Goal: Communication & Community: Answer question/provide support

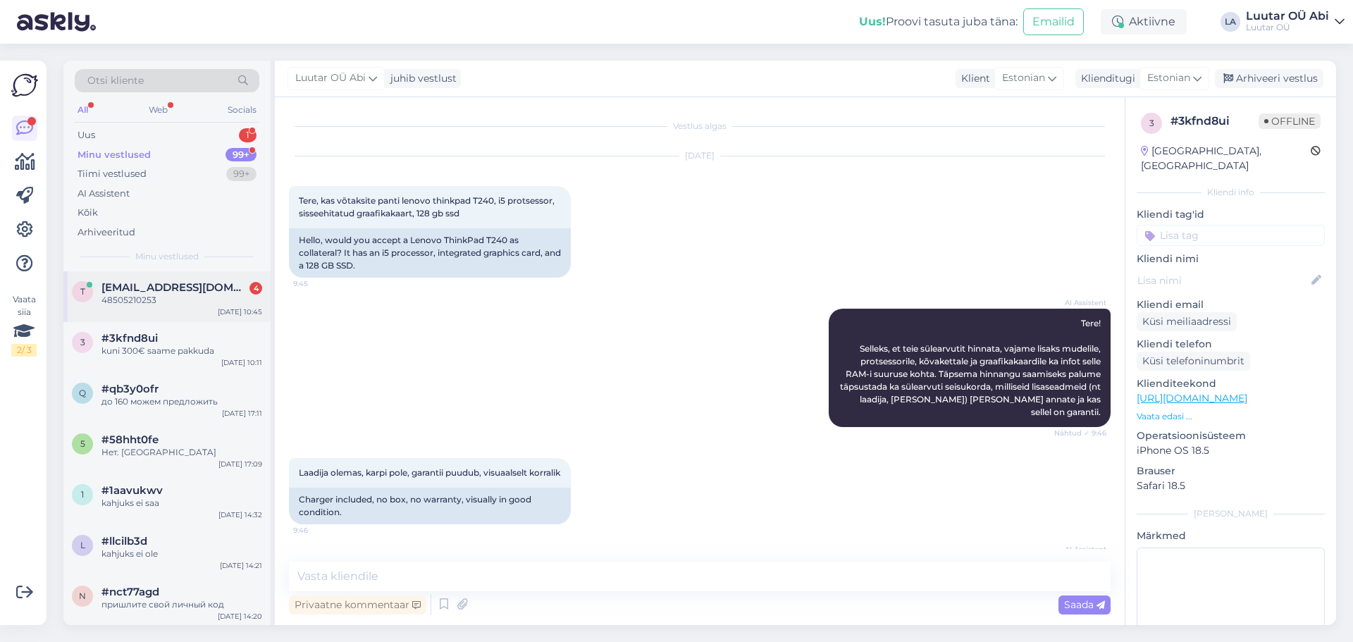
scroll to position [3505, 0]
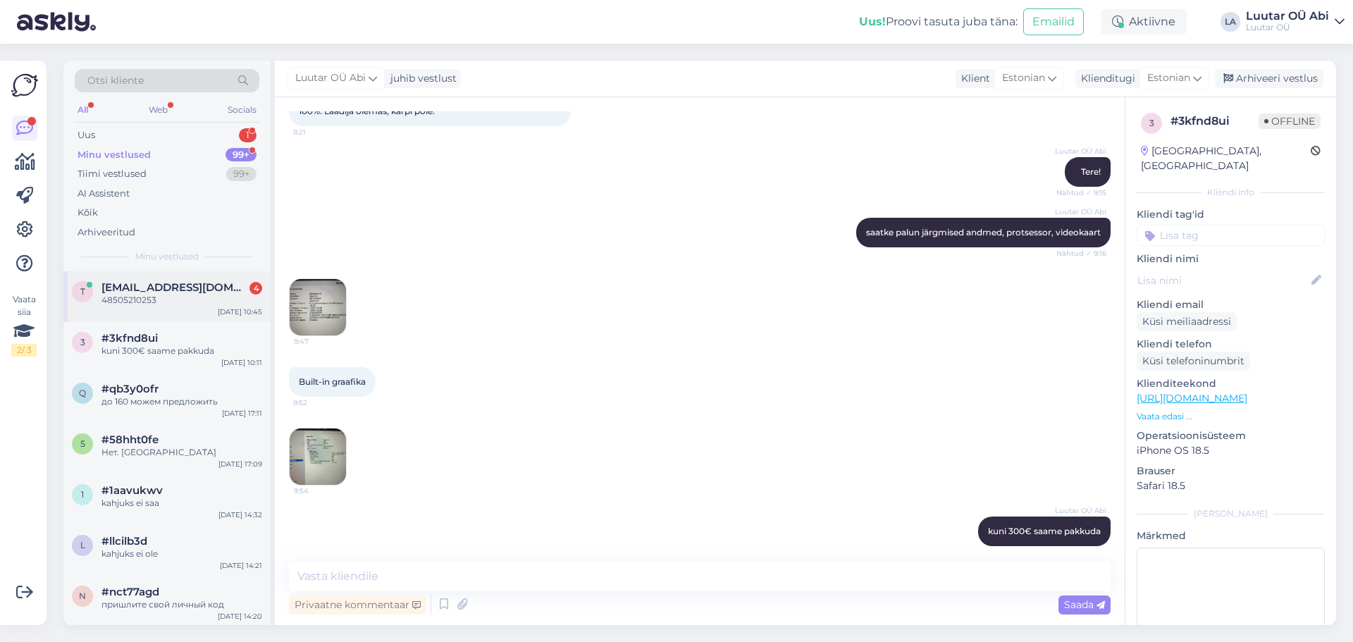
click at [155, 306] on div "48505210253" at bounding box center [181, 300] width 161 height 13
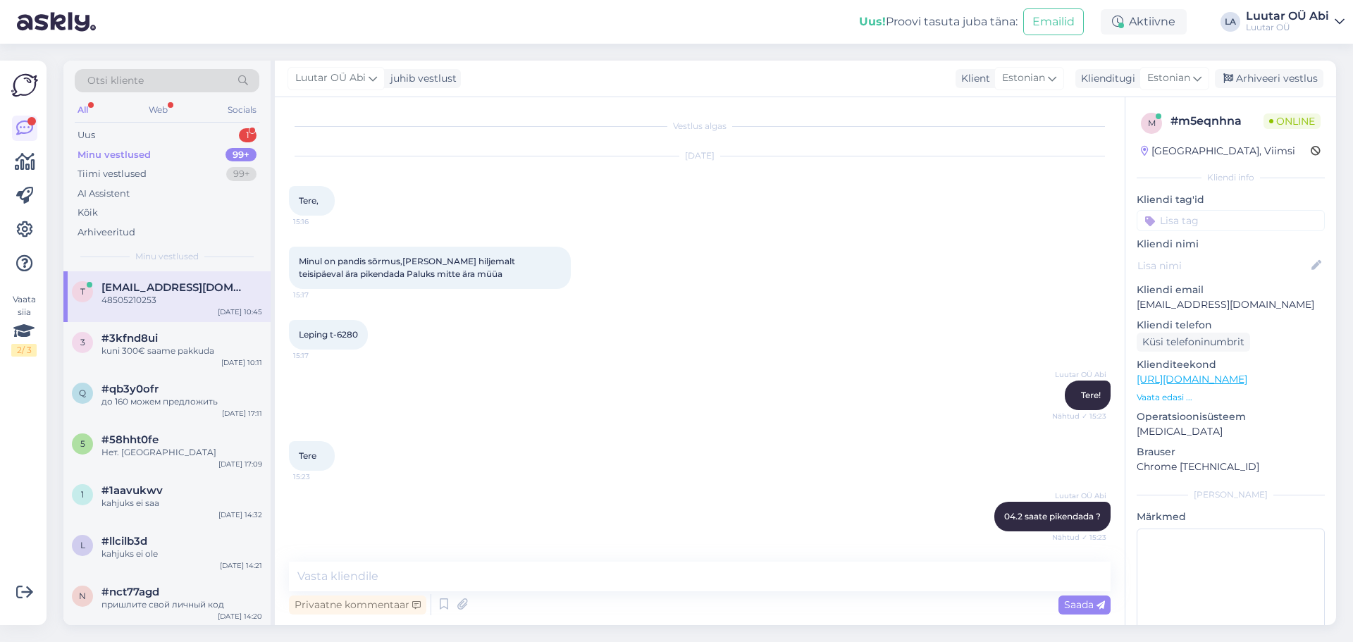
scroll to position [4953, 0]
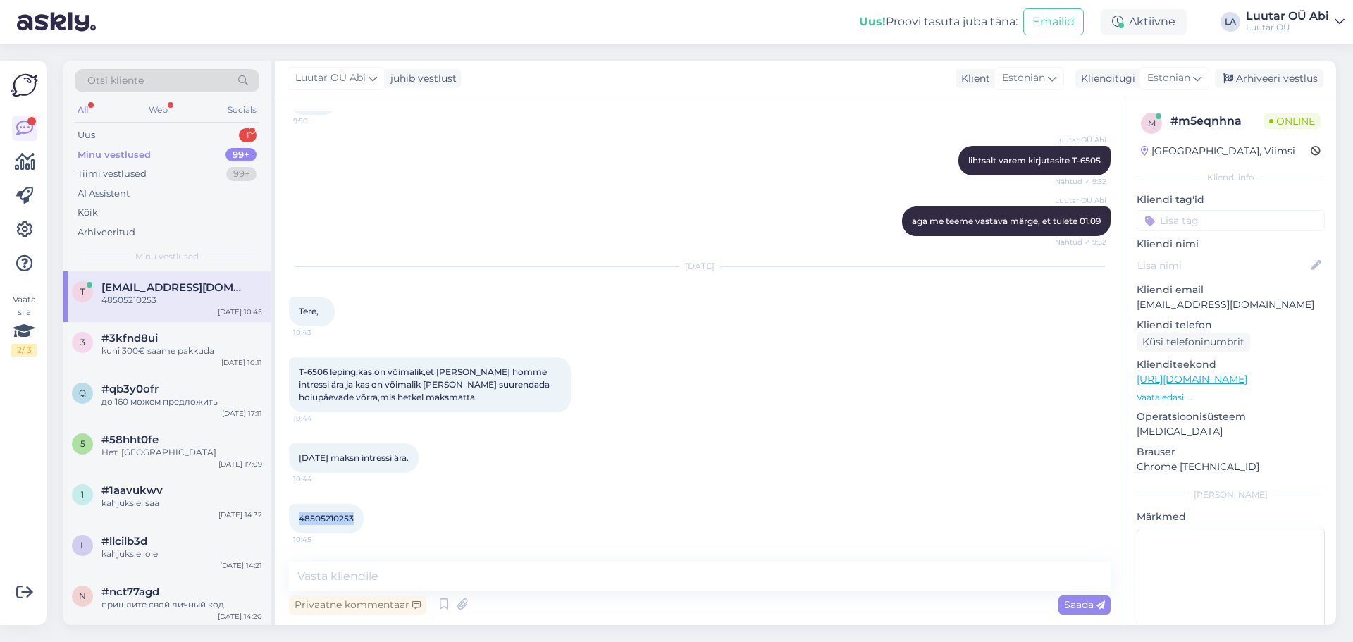
drag, startPoint x: 297, startPoint y: 520, endPoint x: 356, endPoint y: 517, distance: 59.9
click at [359, 517] on div "48505210253 10:45" at bounding box center [326, 519] width 75 height 30
copy span "48505210253"
click at [337, 524] on div "48505210253 10:45" at bounding box center [326, 519] width 75 height 30
click at [341, 590] on textarea at bounding box center [699, 576] width 821 height 30
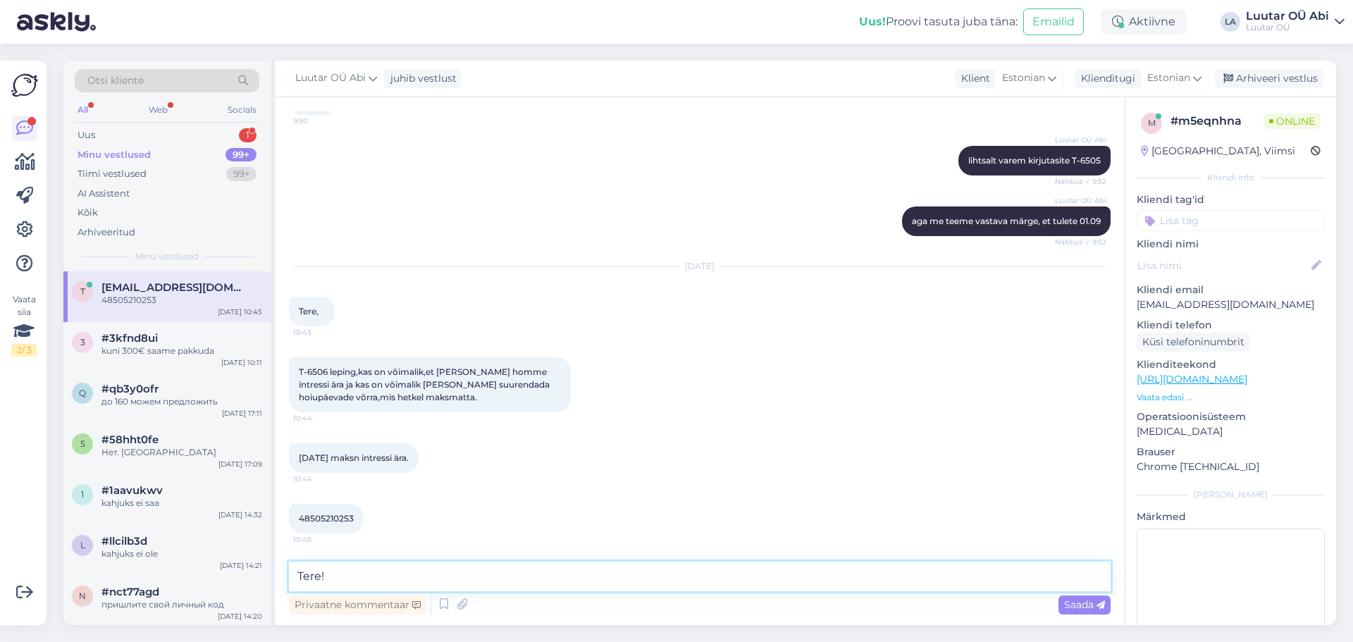
type textarea "Tere!"
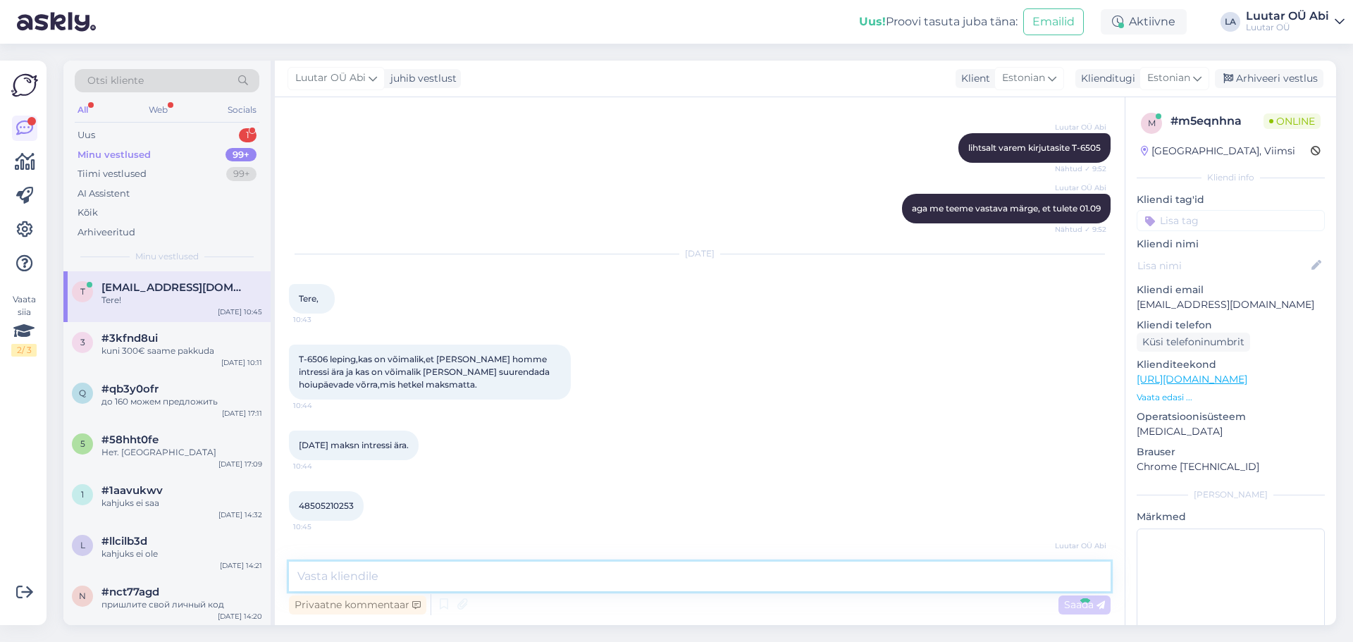
scroll to position [5014, 0]
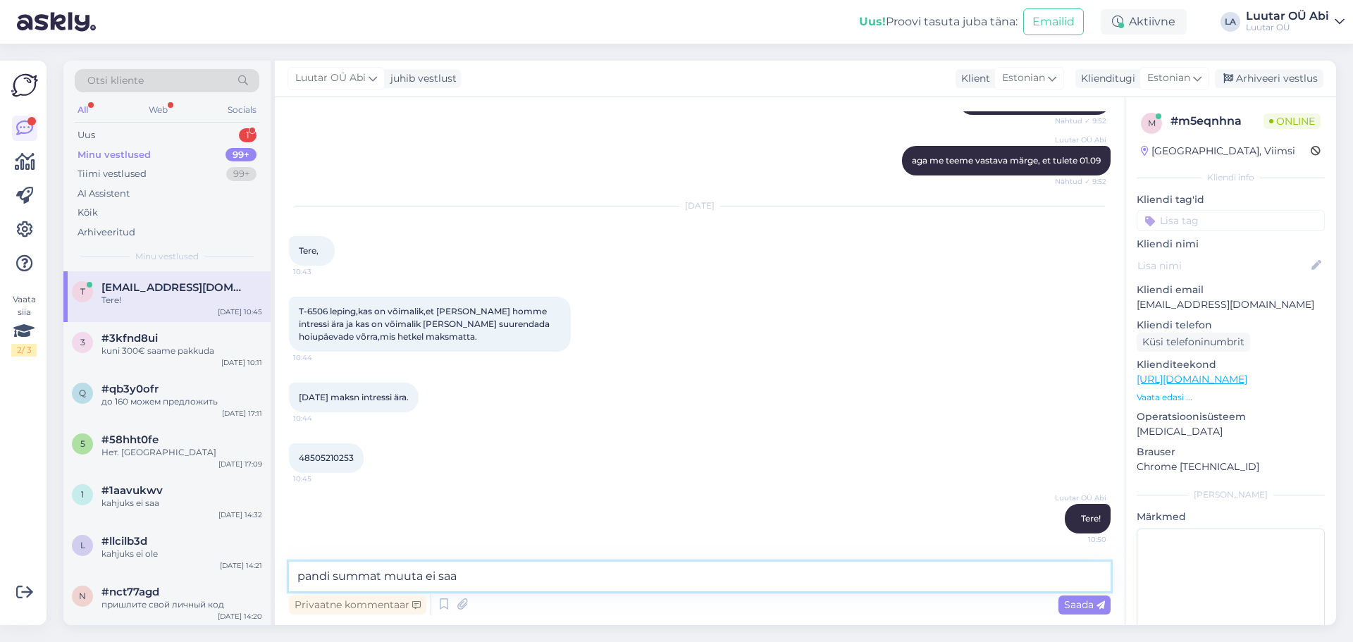
type textarea "pandi summat muuta ei saa"
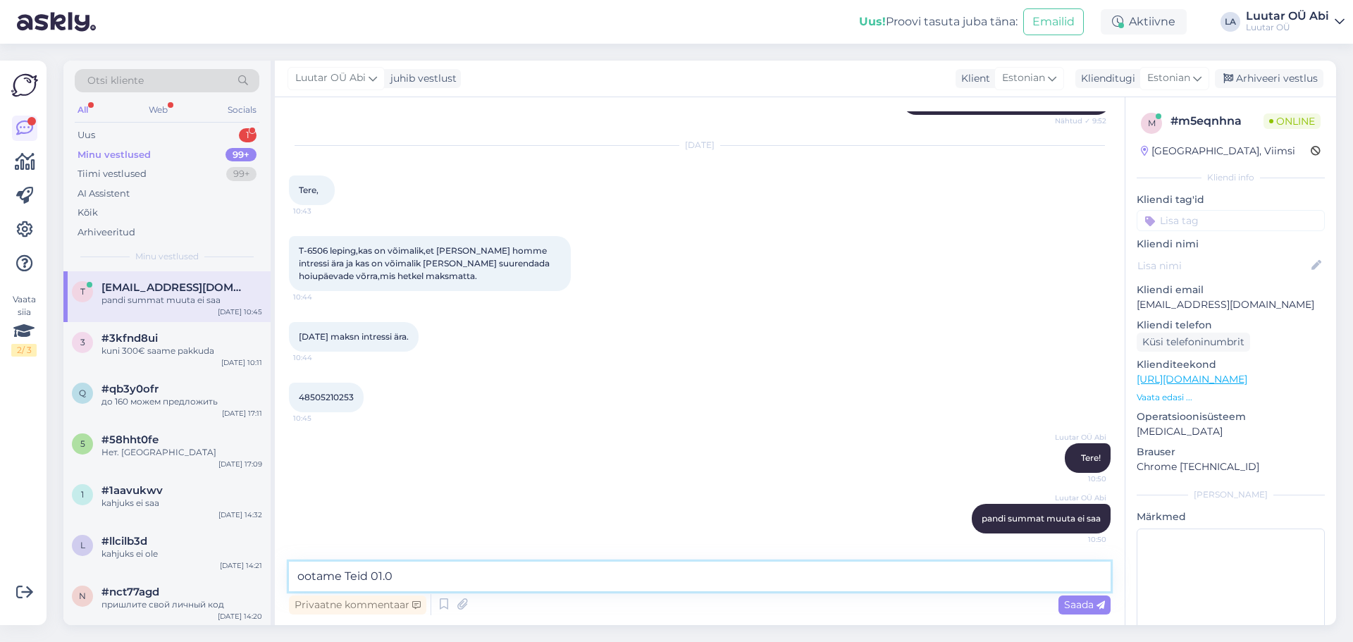
type textarea "ootame Teid 01.09"
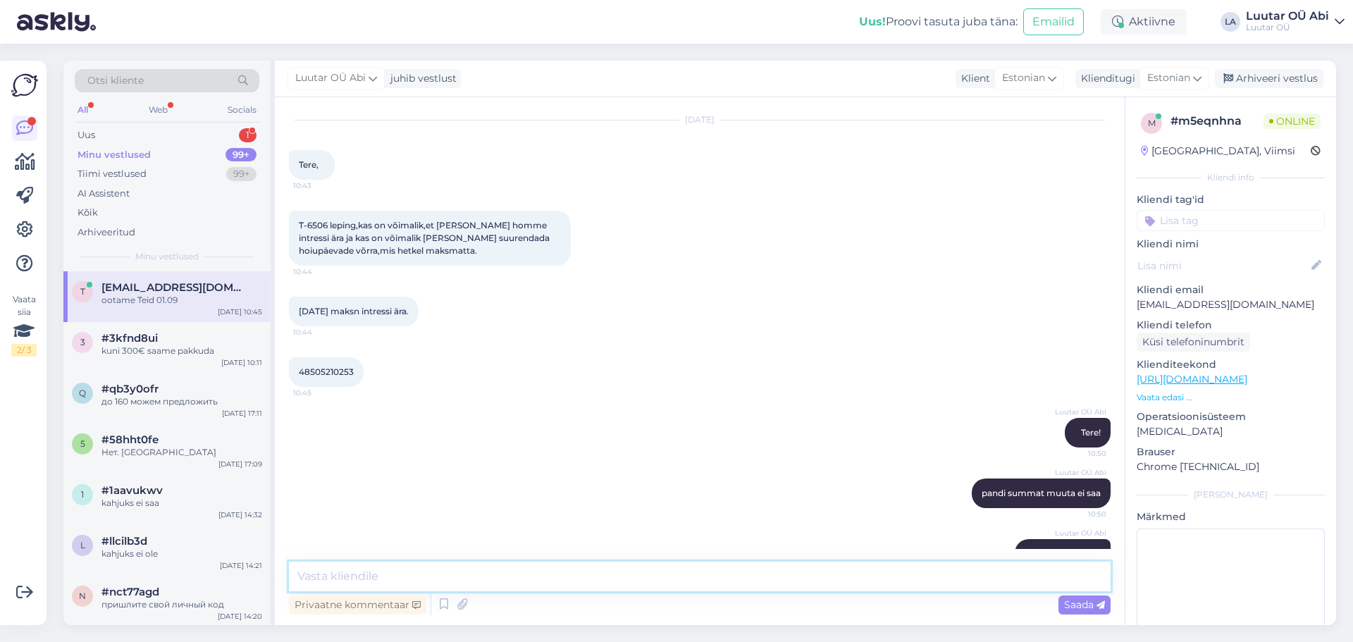
scroll to position [5064, 0]
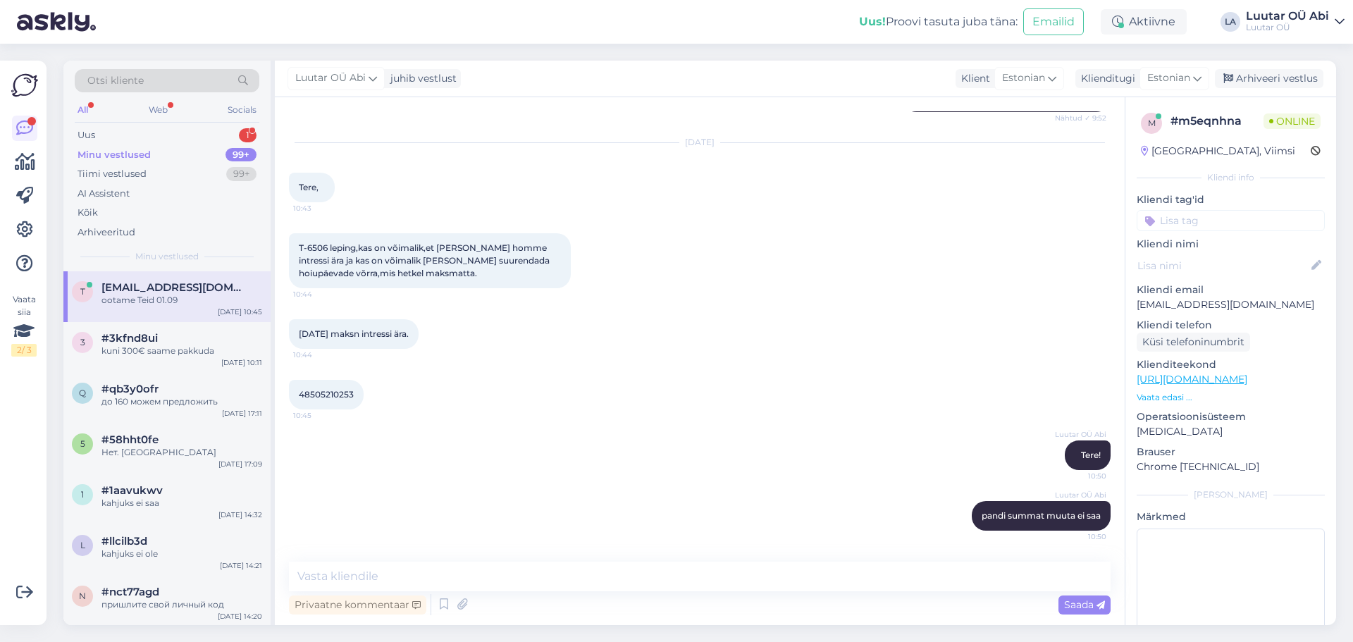
click at [572, 452] on div "Luutar OÜ Abi Tere! 10:50" at bounding box center [699, 455] width 821 height 61
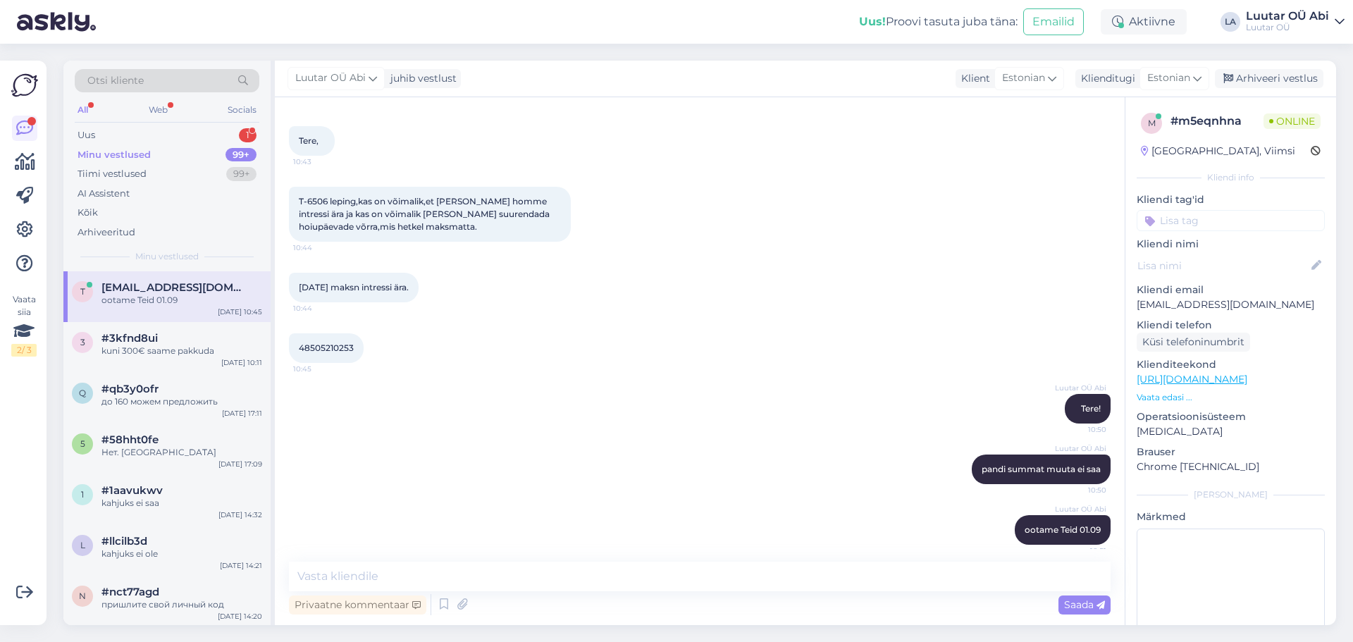
scroll to position [5135, 0]
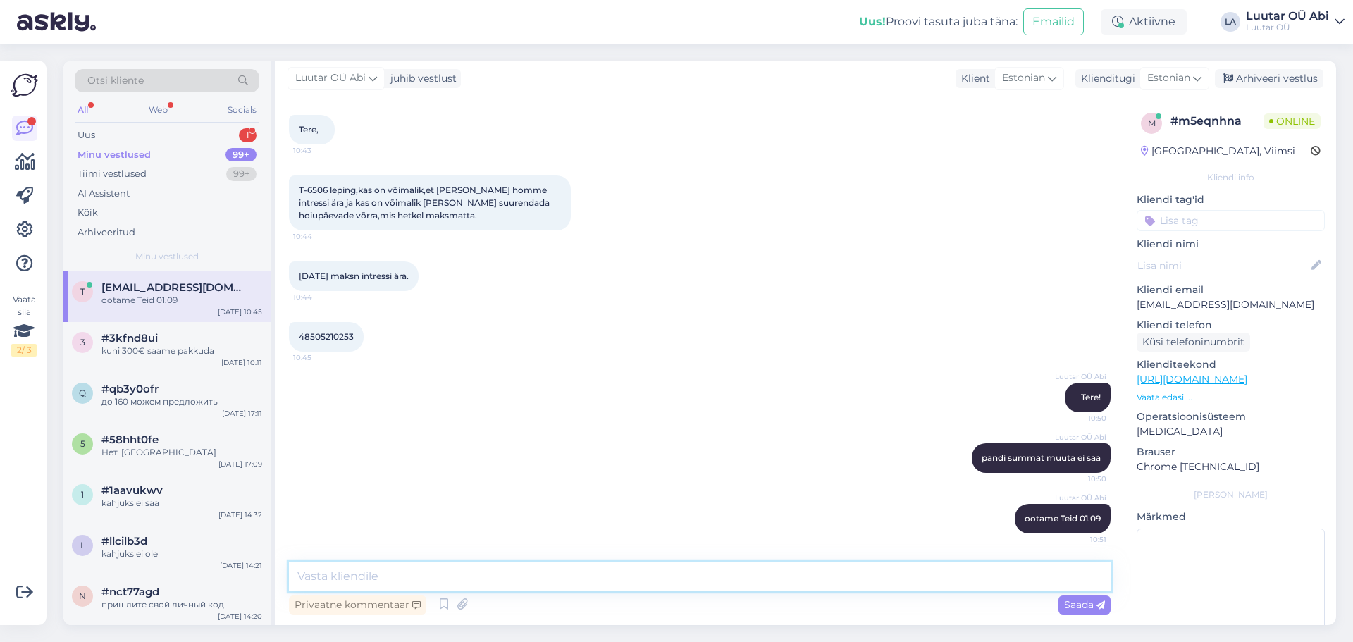
click at [590, 579] on textarea at bounding box center [699, 576] width 821 height 30
type textarea "h"
type textarea "t"
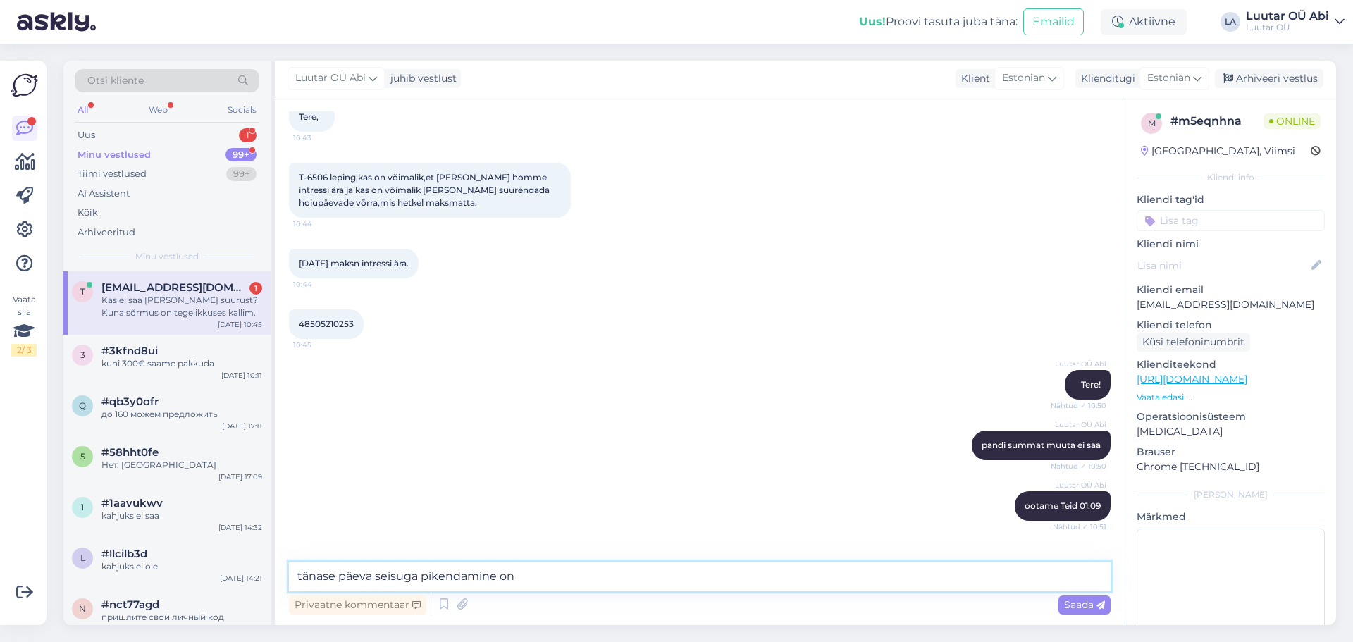
scroll to position [5208, 0]
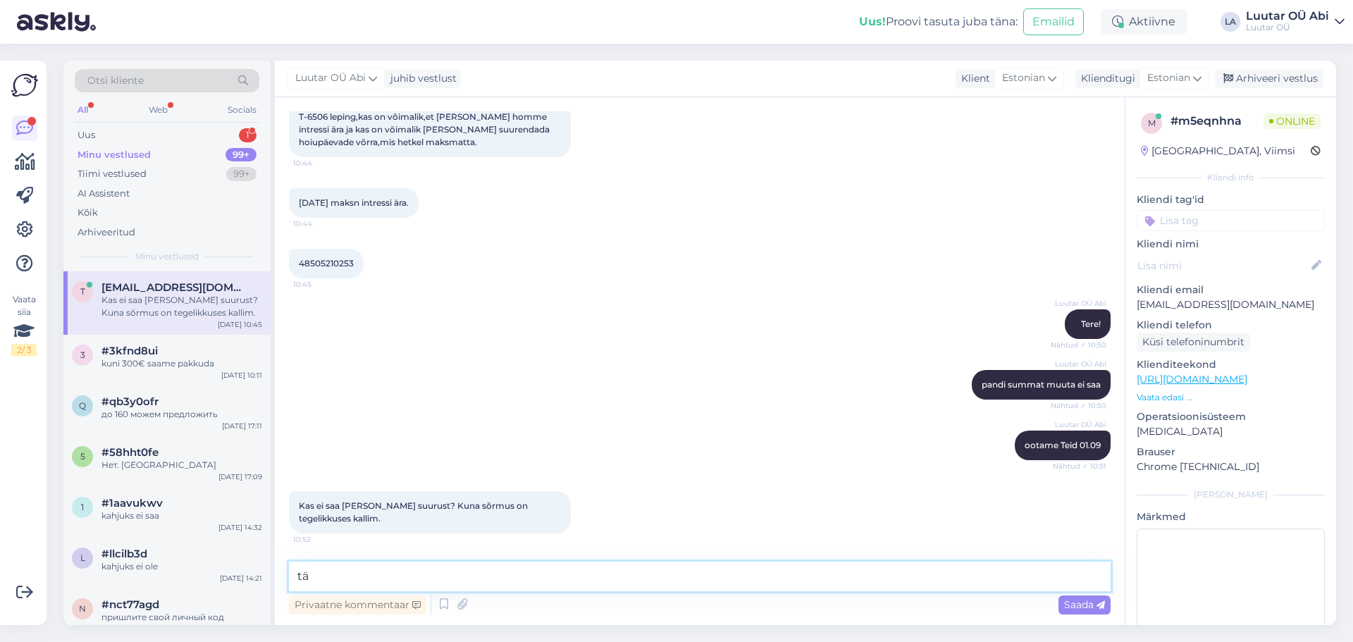
type textarea "t"
type textarea "selleks peate sõrmuse välja ostma ja uuesti pantima"
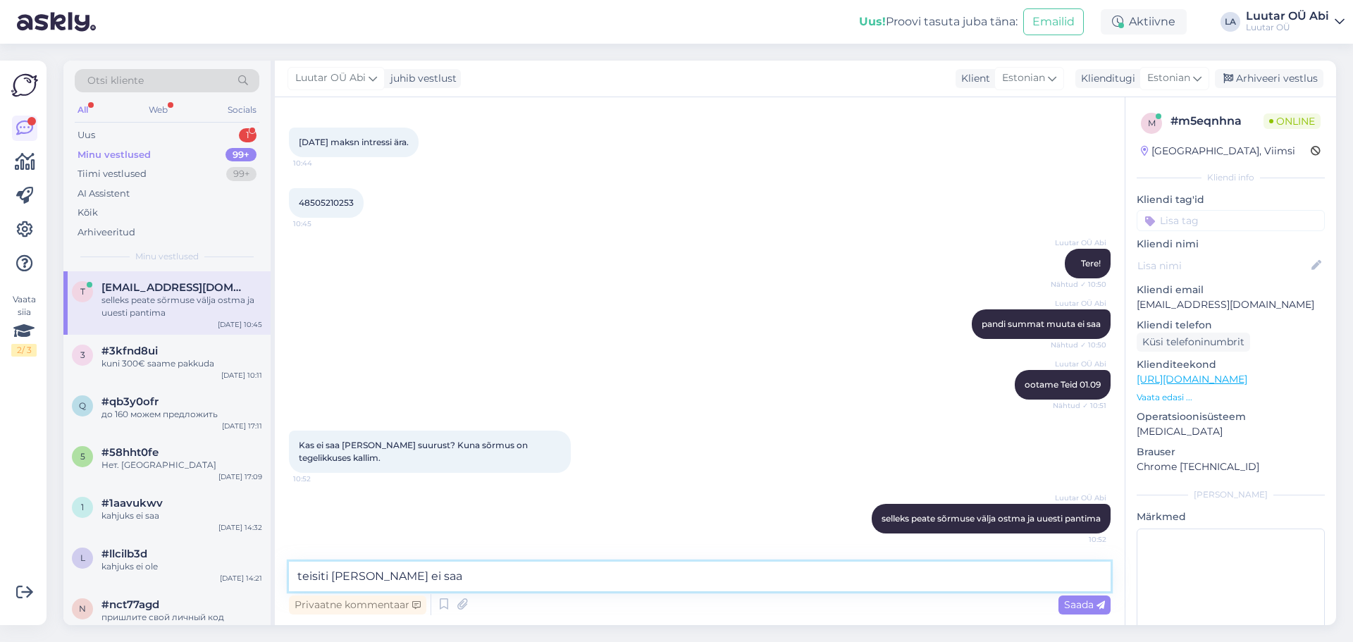
type textarea "teisiti [PERSON_NAME] ei saa"
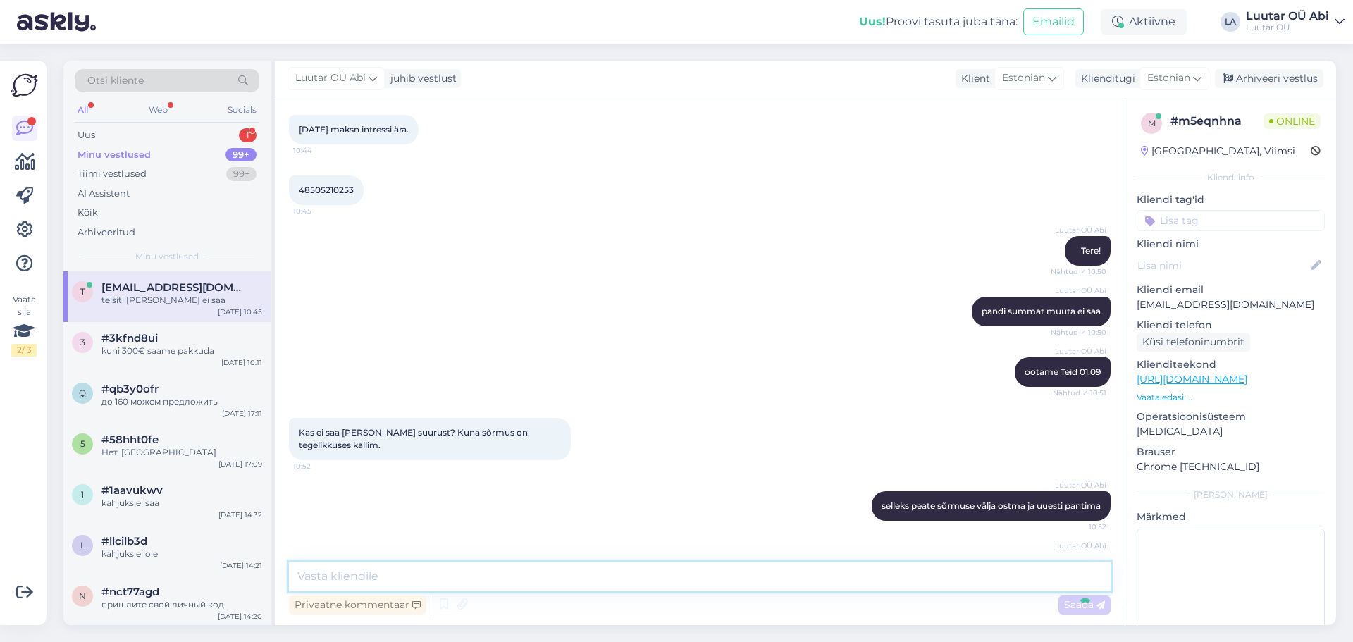
scroll to position [5329, 0]
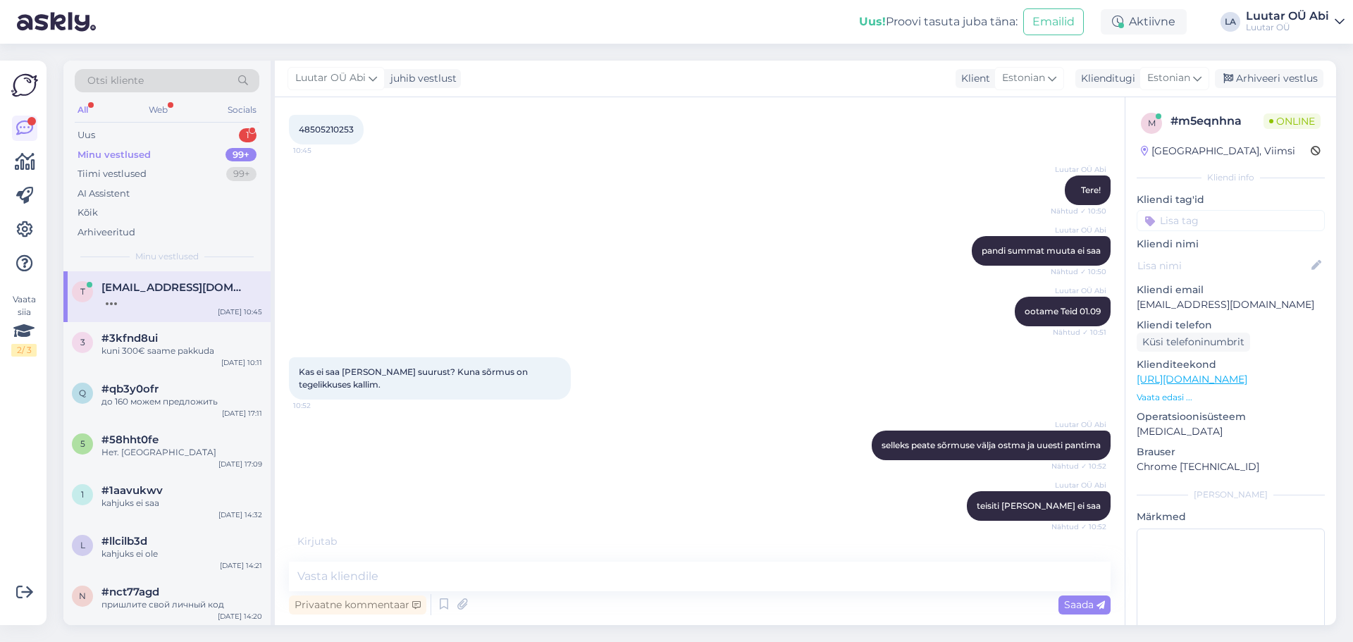
click at [916, 66] on div "Luutar [PERSON_NAME] juhib vestlust Klient [DEMOGRAPHIC_DATA] Klienditugi Eston…" at bounding box center [805, 79] width 1061 height 37
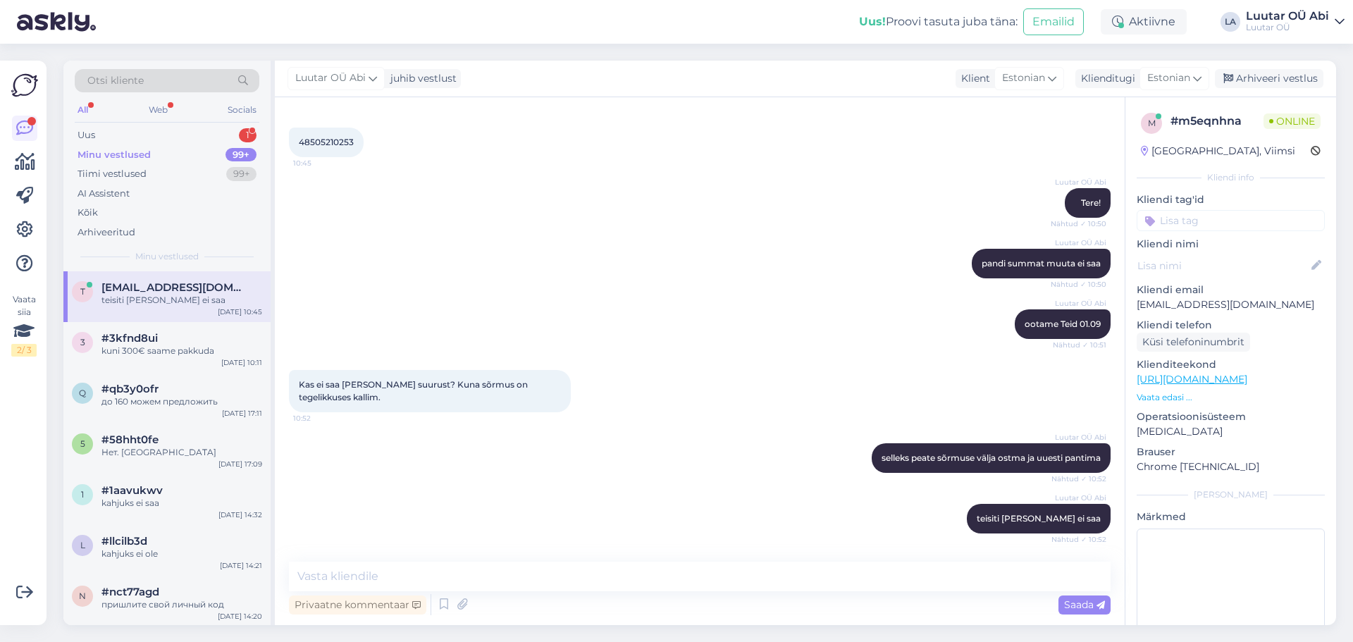
scroll to position [5390, 0]
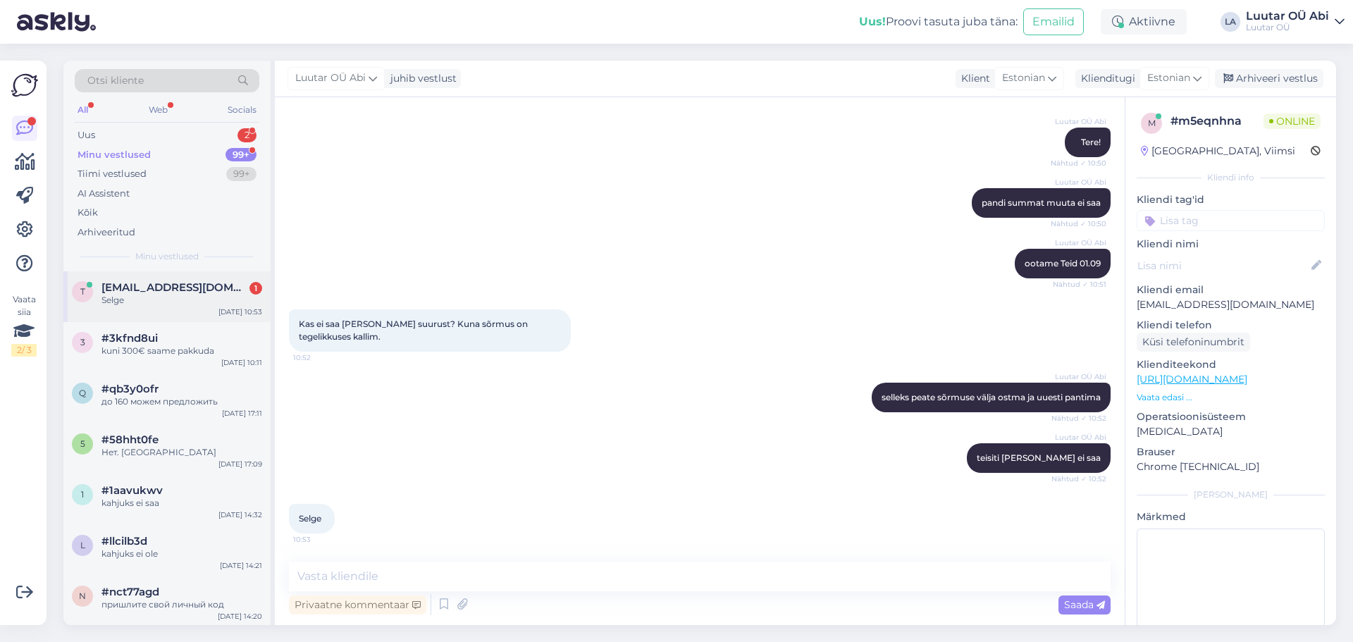
click at [160, 291] on span "[EMAIL_ADDRESS][DOMAIN_NAME]" at bounding box center [174, 287] width 147 height 13
click at [228, 124] on div "Otsi kliente All Web Socials Uus 2 Minu vestlused 99+ Tiimi vestlused 99+ AI As…" at bounding box center [166, 166] width 207 height 211
click at [222, 130] on div "Uus 2" at bounding box center [167, 135] width 185 height 20
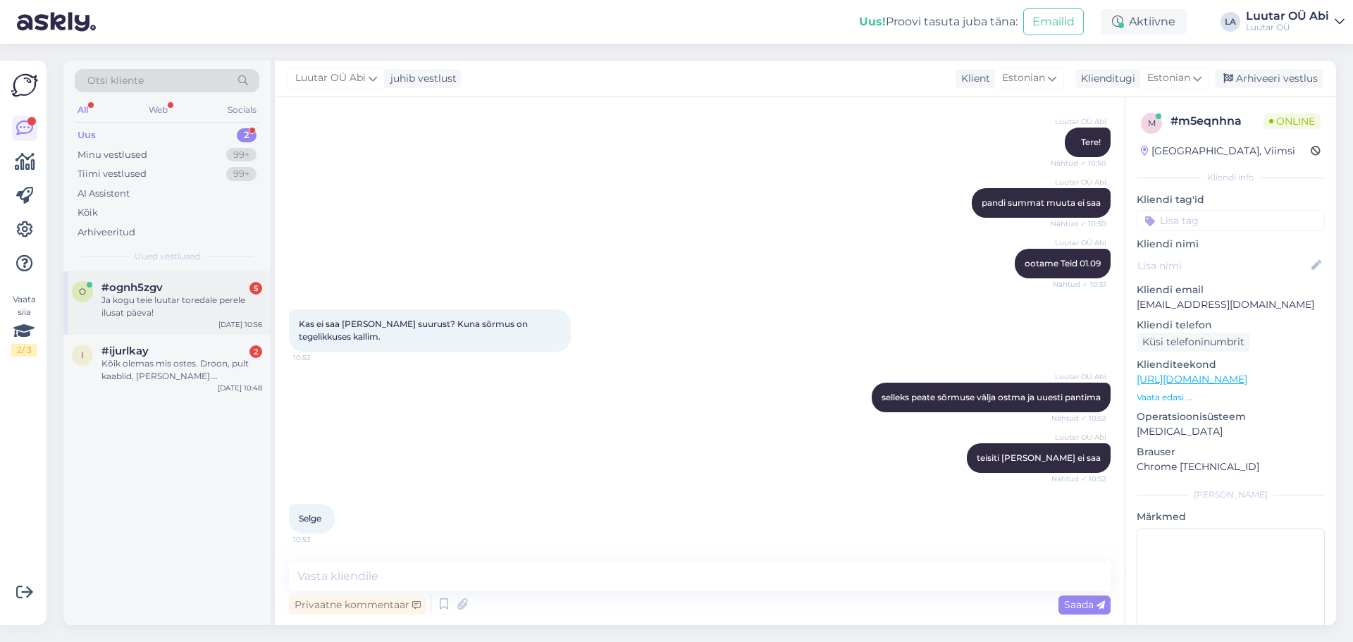
drag, startPoint x: 219, startPoint y: 286, endPoint x: 230, endPoint y: 295, distance: 14.5
click at [219, 286] on div "#ognh5zgv 5" at bounding box center [181, 287] width 161 height 13
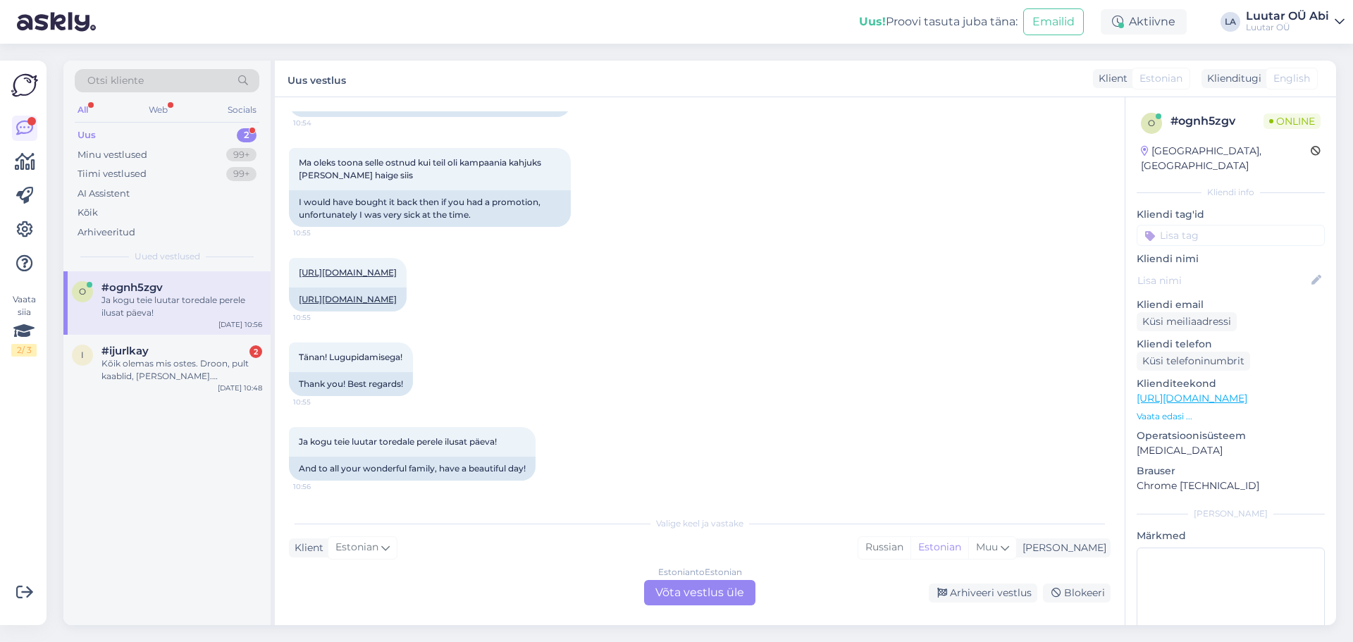
click at [785, 415] on div "Ja kogu teie luutar toredale perele ilusat päeva! 10:56 And to all your wonderf…" at bounding box center [699, 453] width 821 height 85
click at [397, 267] on link "[URL][DOMAIN_NAME]" at bounding box center [348, 272] width 98 height 11
click at [181, 354] on div "#ijurlkay 2" at bounding box center [181, 350] width 161 height 13
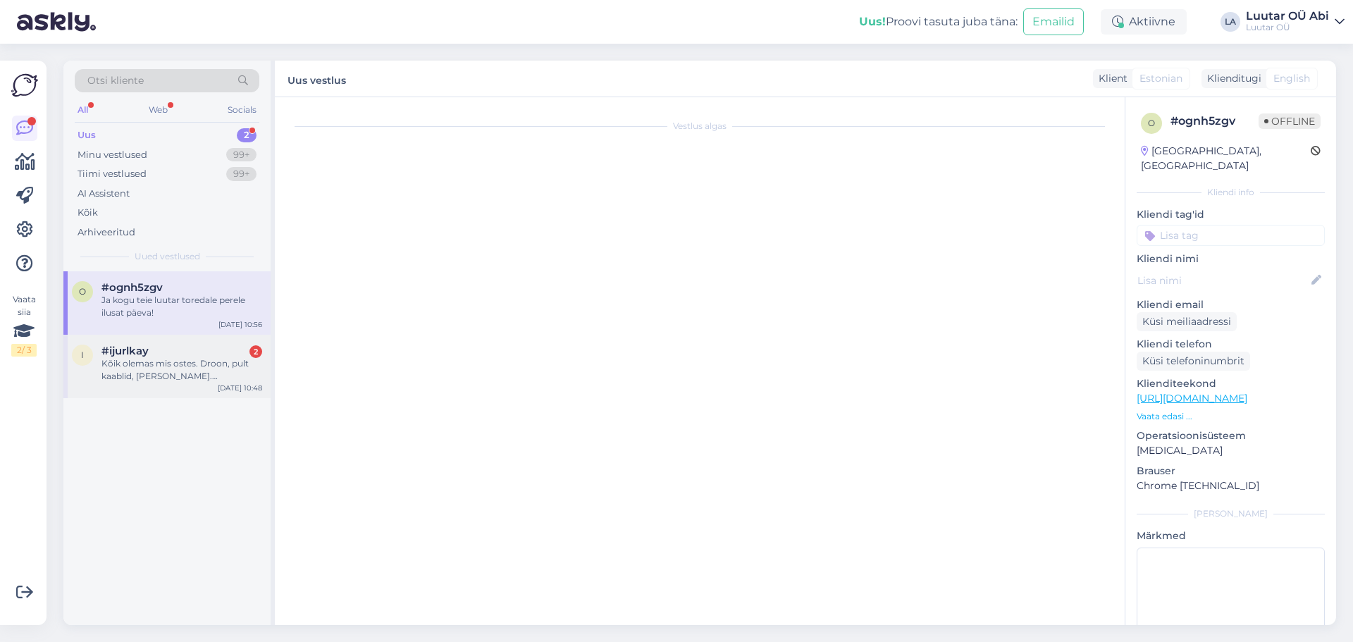
scroll to position [1013, 0]
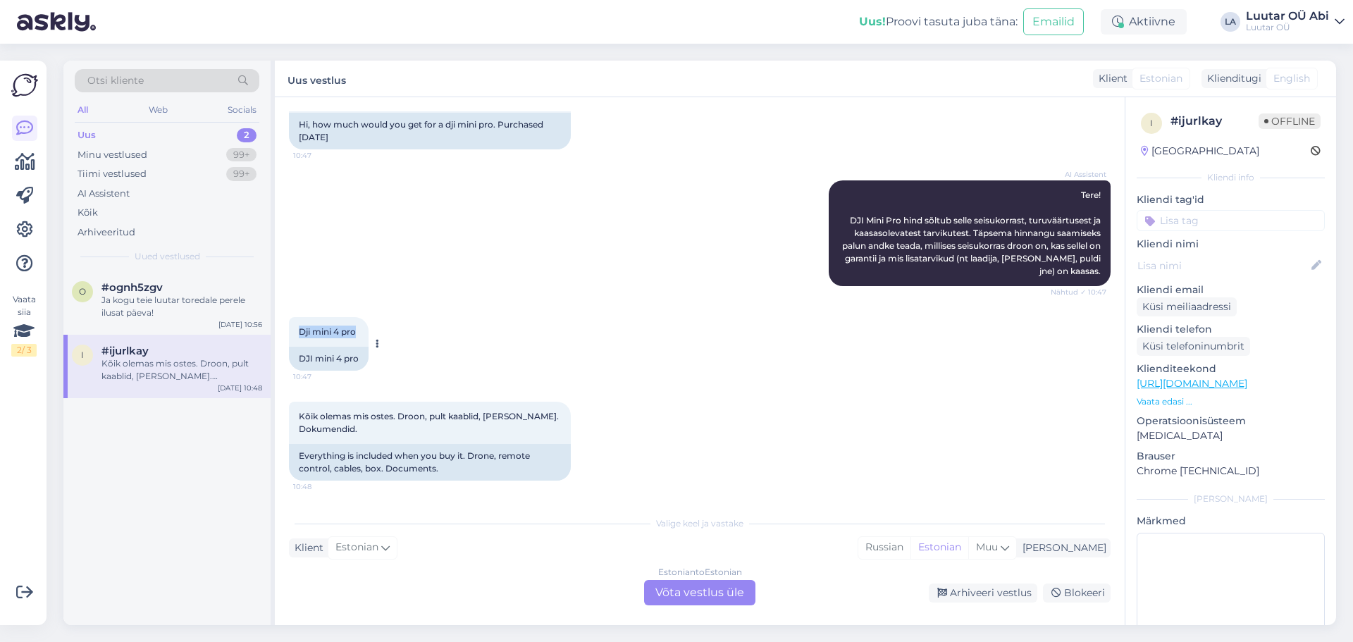
drag, startPoint x: 295, startPoint y: 334, endPoint x: 361, endPoint y: 336, distance: 66.3
click at [361, 336] on div "Dji mini 4 pro 10:47" at bounding box center [329, 332] width 80 height 30
copy span "Dji mini 4 pro"
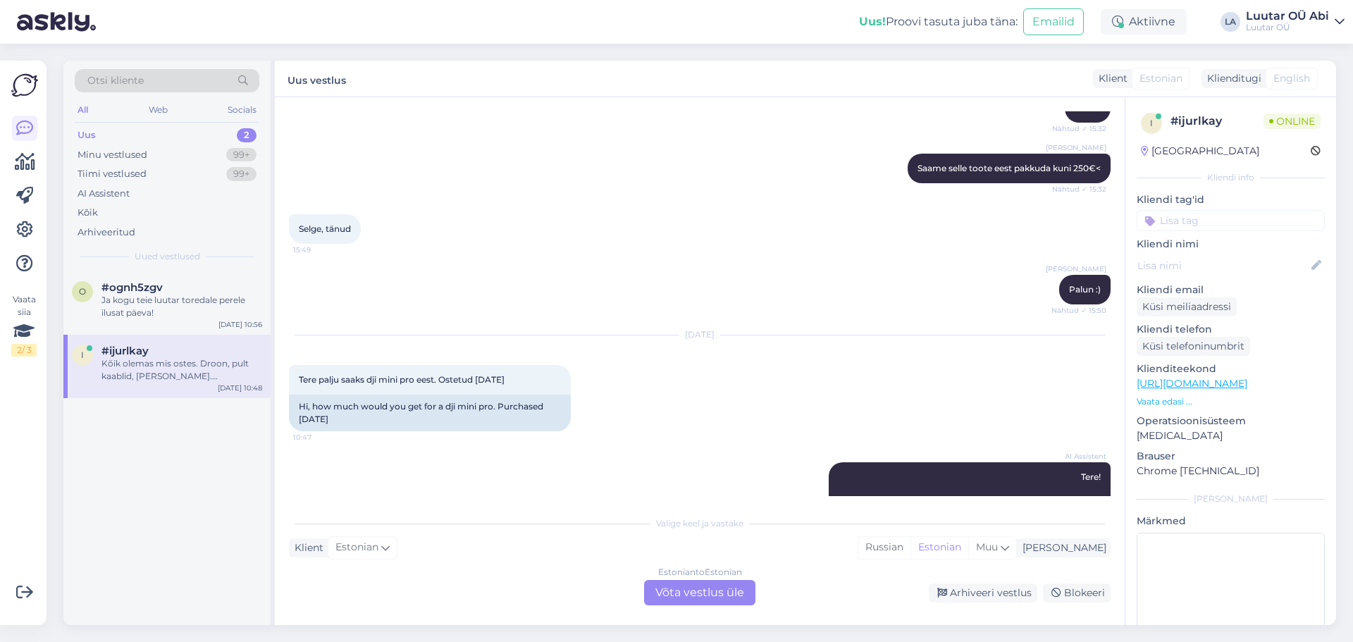
click at [570, 250] on div "Selge, tänud 15:49" at bounding box center [699, 229] width 821 height 61
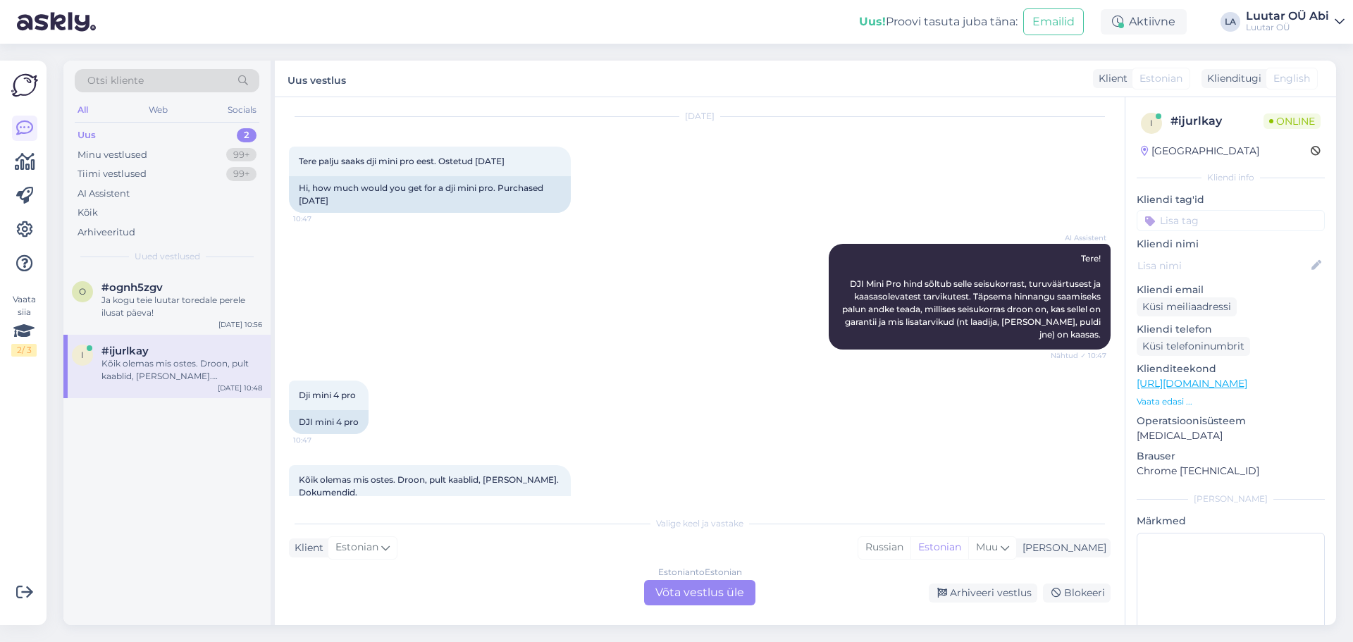
scroll to position [1013, 0]
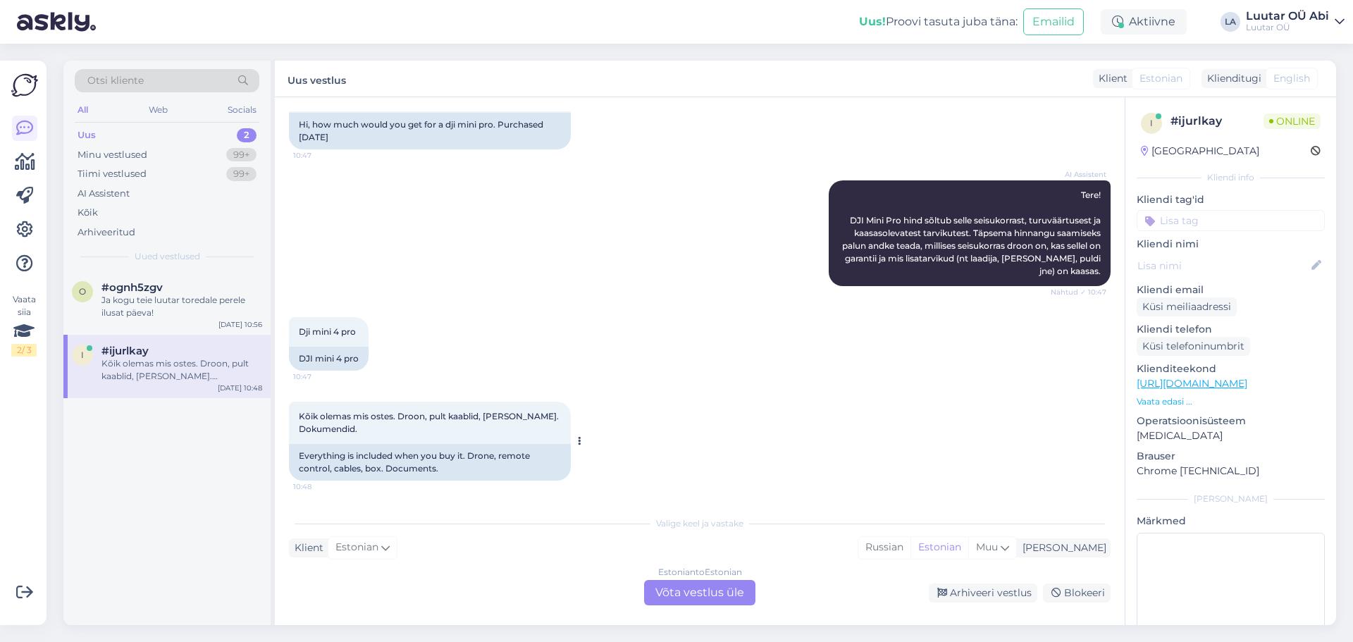
click at [301, 416] on span "Kõik olemas mis ostes. Droon, pult kaablid, [PERSON_NAME]. Dokumendid." at bounding box center [430, 422] width 262 height 23
drag, startPoint x: 298, startPoint y: 416, endPoint x: 361, endPoint y: 425, distance: 64.2
click at [361, 425] on div "Kõik olemas mis ostes. Droon, pult kaablid, [PERSON_NAME]. Dokumendid. 10:48" at bounding box center [430, 423] width 282 height 42
copy span "Kõik olemas mis ostes. Droon, pult kaablid, [PERSON_NAME]. Dokumendid."
click at [381, 411] on span "Kõik olemas mis ostes. Droon, pult kaablid, [PERSON_NAME]. Dokumendid." at bounding box center [430, 422] width 262 height 23
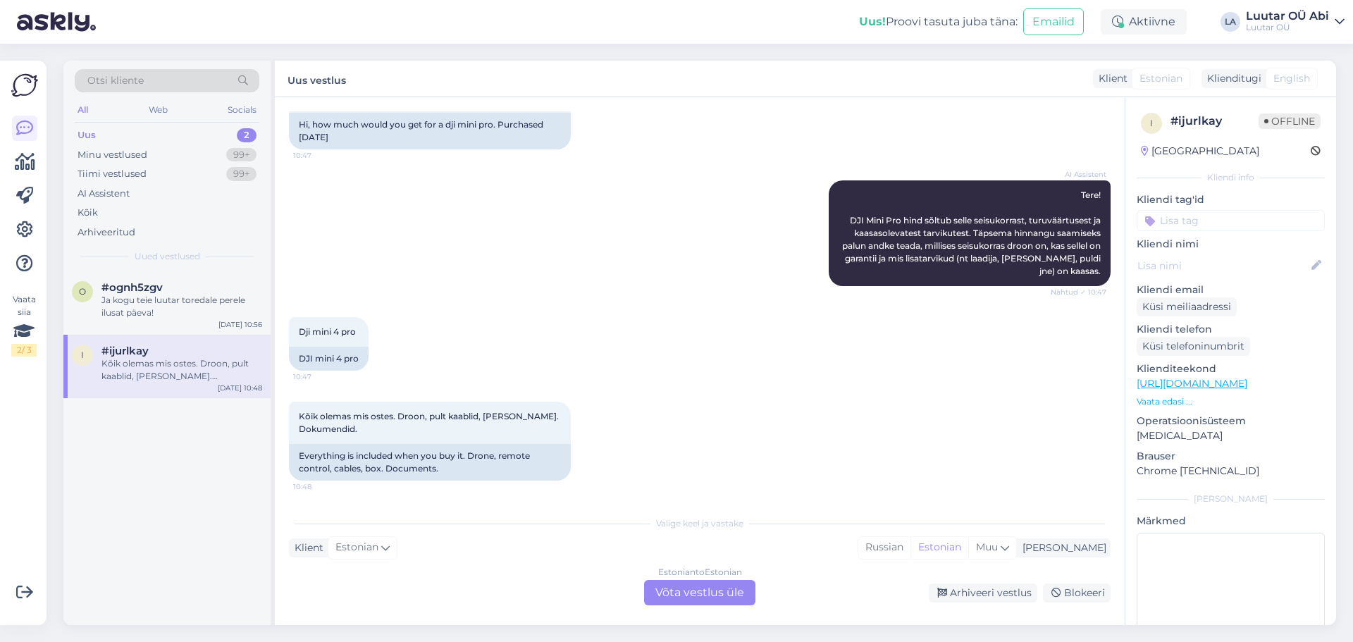
click at [659, 227] on div "AI Assistent Tere! DJI Mini Pro hind sõltub selle seisukorrast, turuväärtusest …" at bounding box center [699, 233] width 821 height 137
click at [686, 592] on div "Estonian to Estonian Võta vestlus üle" at bounding box center [699, 592] width 111 height 25
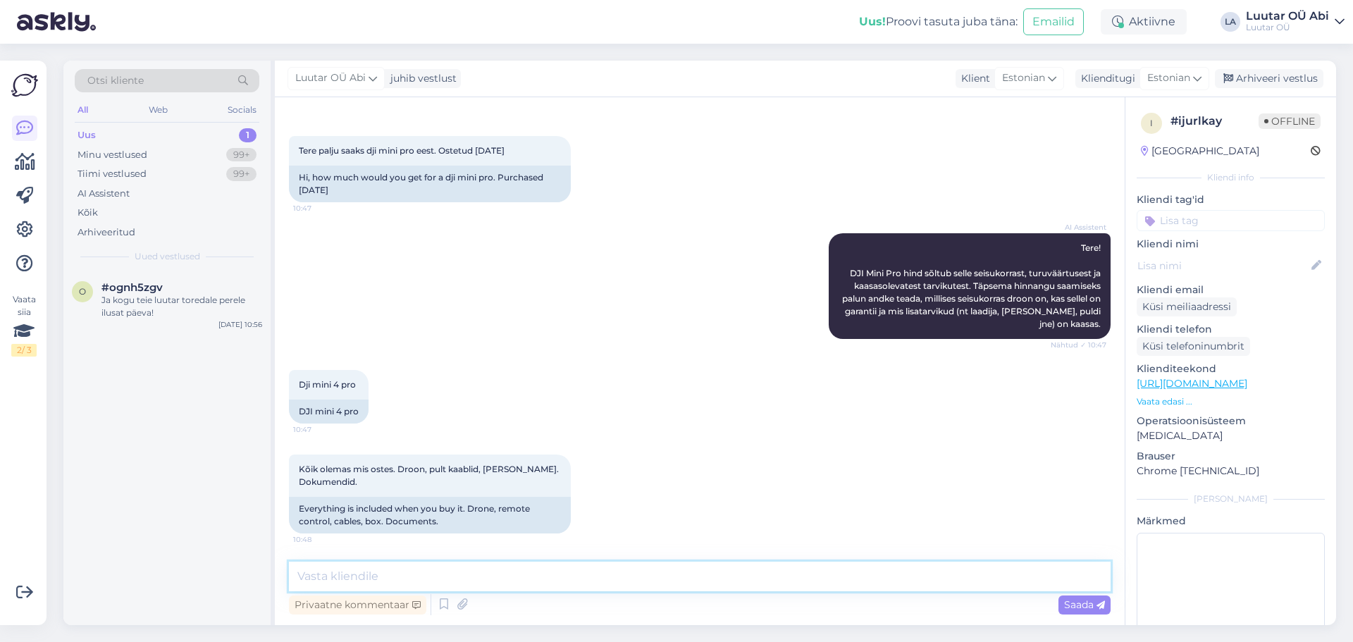
click at [356, 583] on textarea at bounding box center [699, 576] width 821 height 30
type textarea "k"
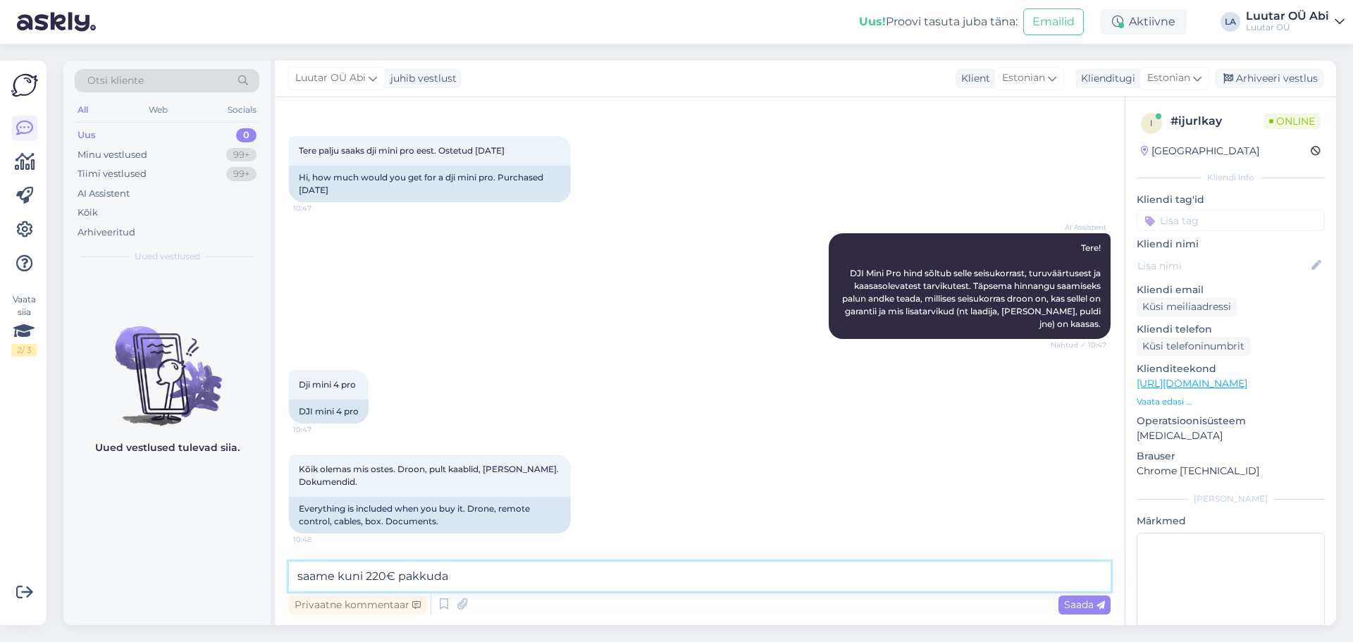
click at [376, 577] on textarea "saame kuni 220€ pakkuda" at bounding box center [699, 576] width 821 height 30
click at [476, 574] on textarea "saame kuni 200€ pakkuda" at bounding box center [699, 576] width 821 height 30
type textarea "saame kuni 200€ pakkuda"
click at [1092, 606] on span "Saada" at bounding box center [1084, 604] width 41 height 13
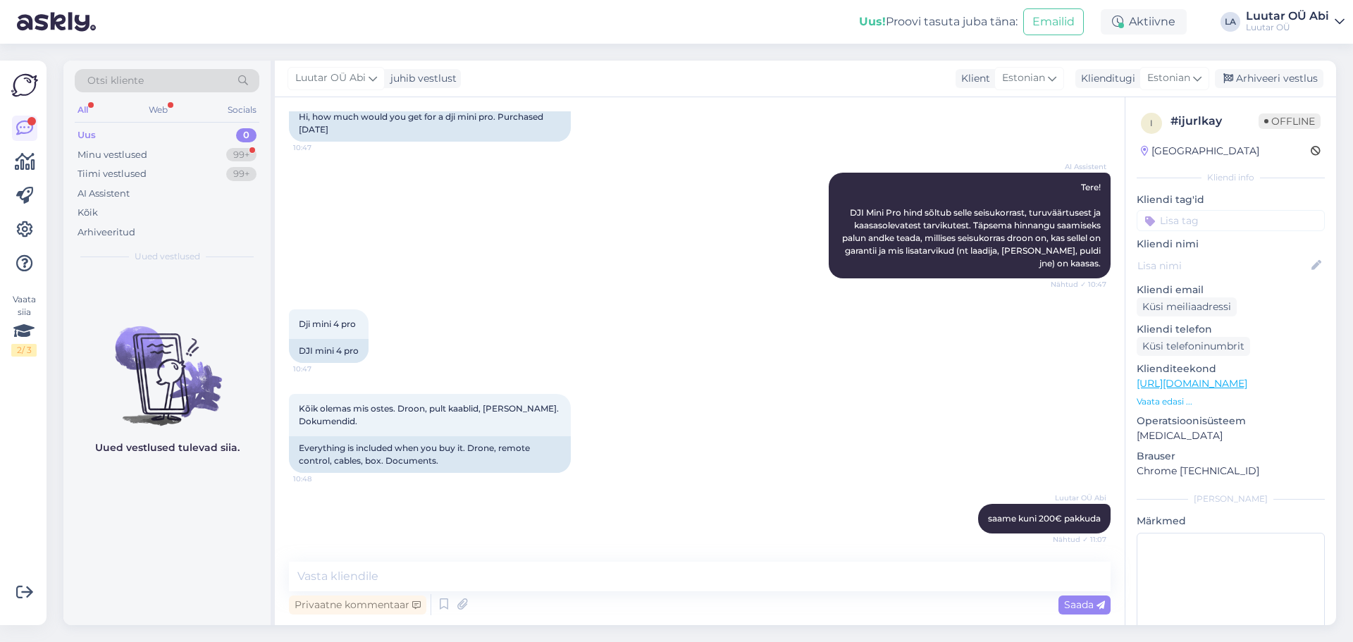
scroll to position [1081, 0]
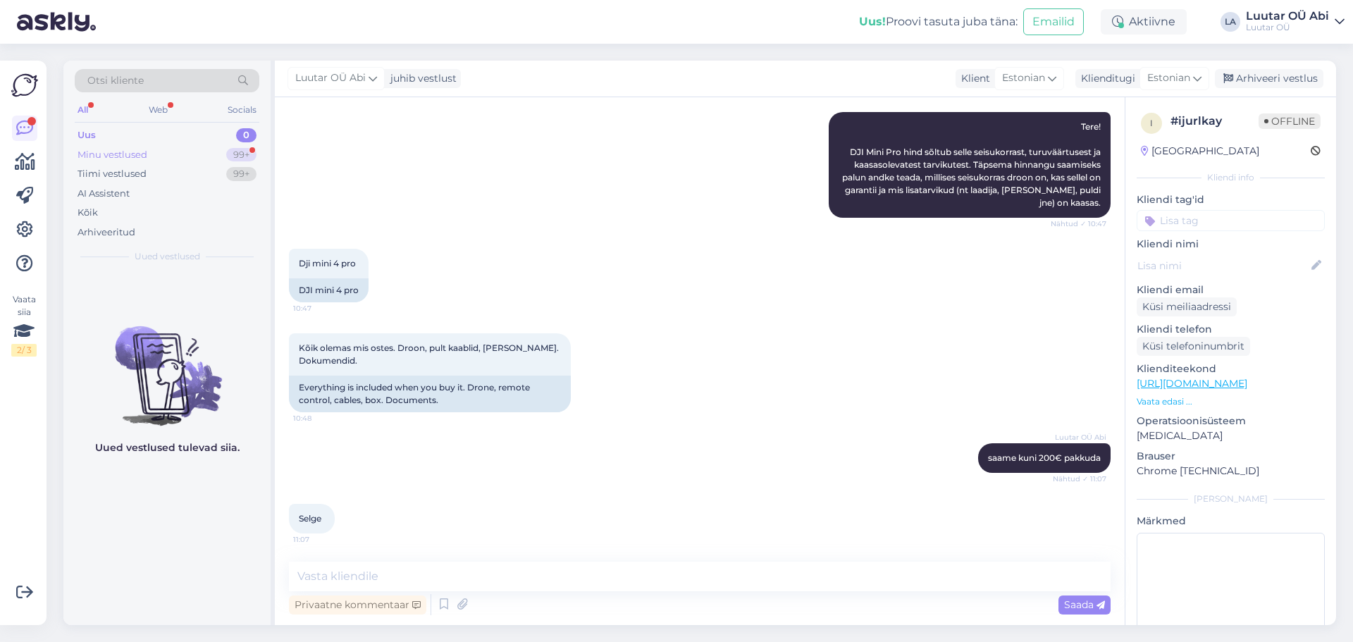
click at [155, 154] on div "Minu vestlused 99+" at bounding box center [167, 155] width 185 height 20
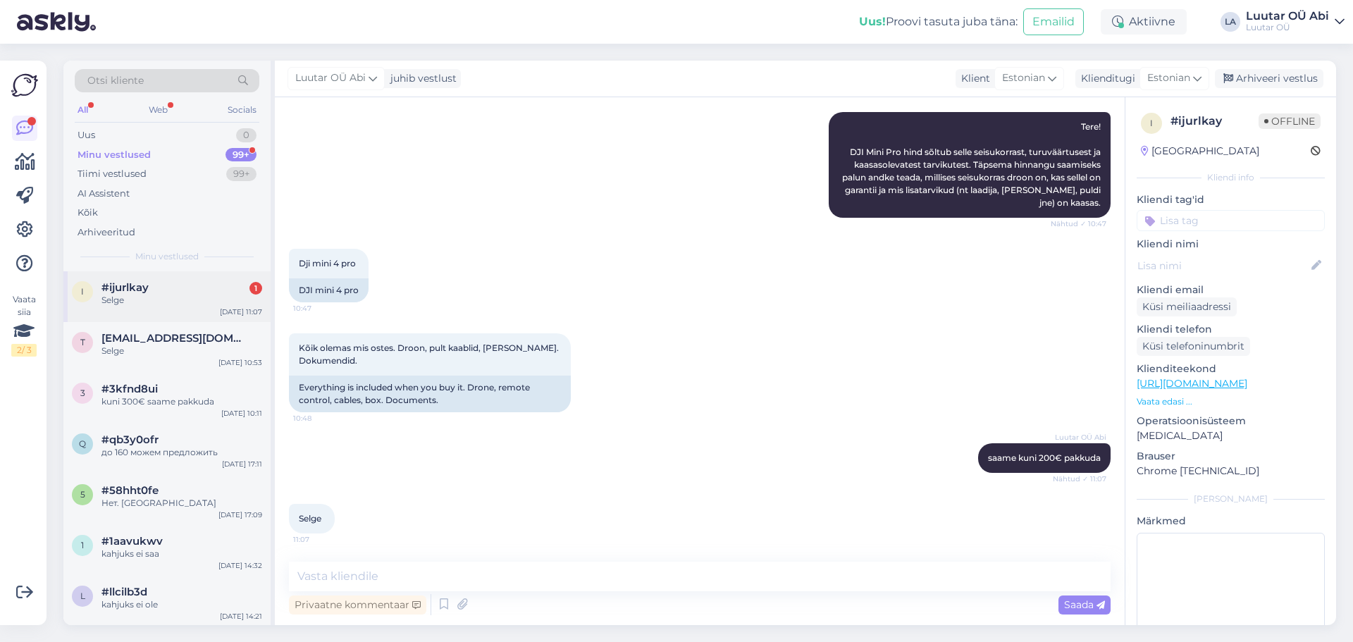
click at [163, 273] on div "i #ijurlkay 1 Selge [DATE] 11:07" at bounding box center [166, 296] width 207 height 51
click at [746, 228] on div "AI Assistent Tere! DJI Mini Pro hind sõltub selle seisukorrast, turuväärtusest …" at bounding box center [699, 165] width 821 height 137
click at [175, 346] on div "Tunturi eforte bike" at bounding box center [181, 350] width 161 height 13
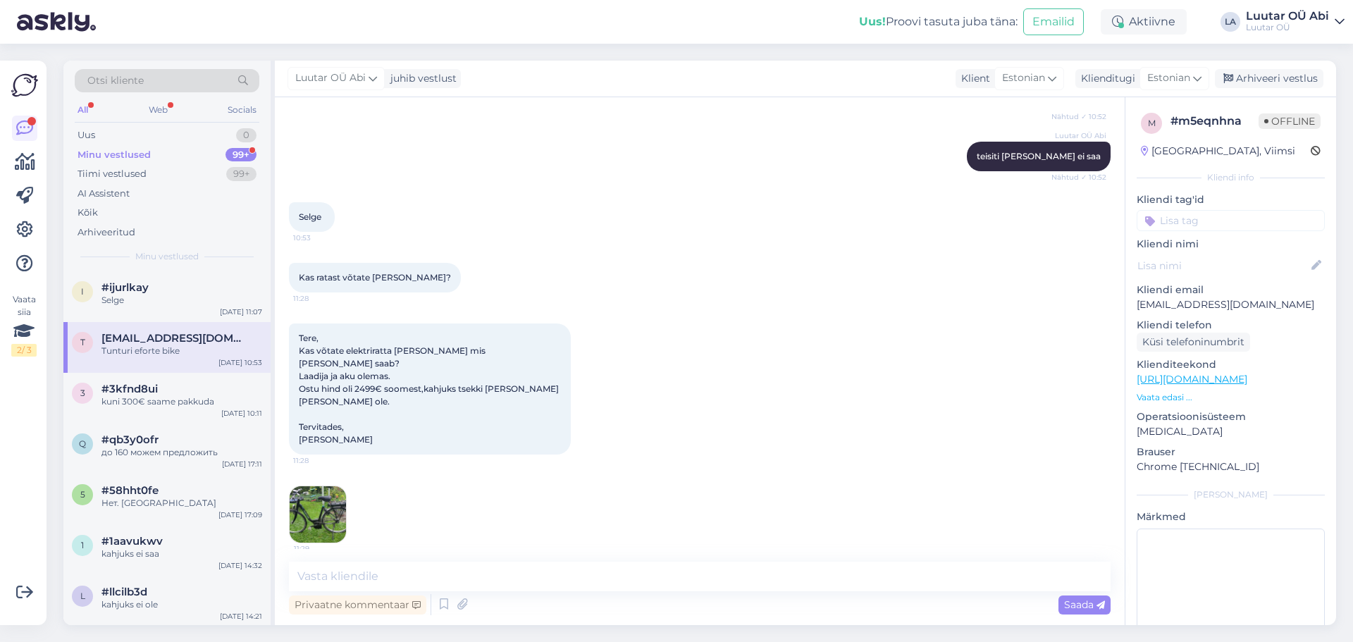
scroll to position [5749, 0]
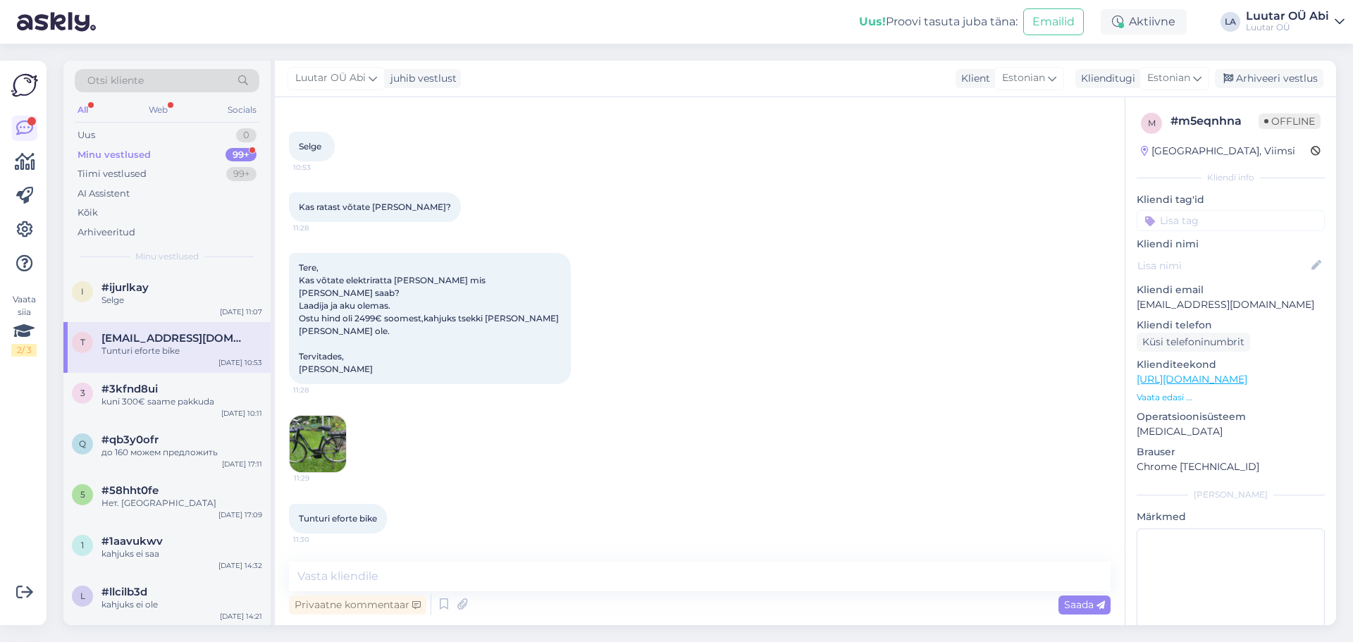
click at [307, 428] on img at bounding box center [318, 444] width 56 height 56
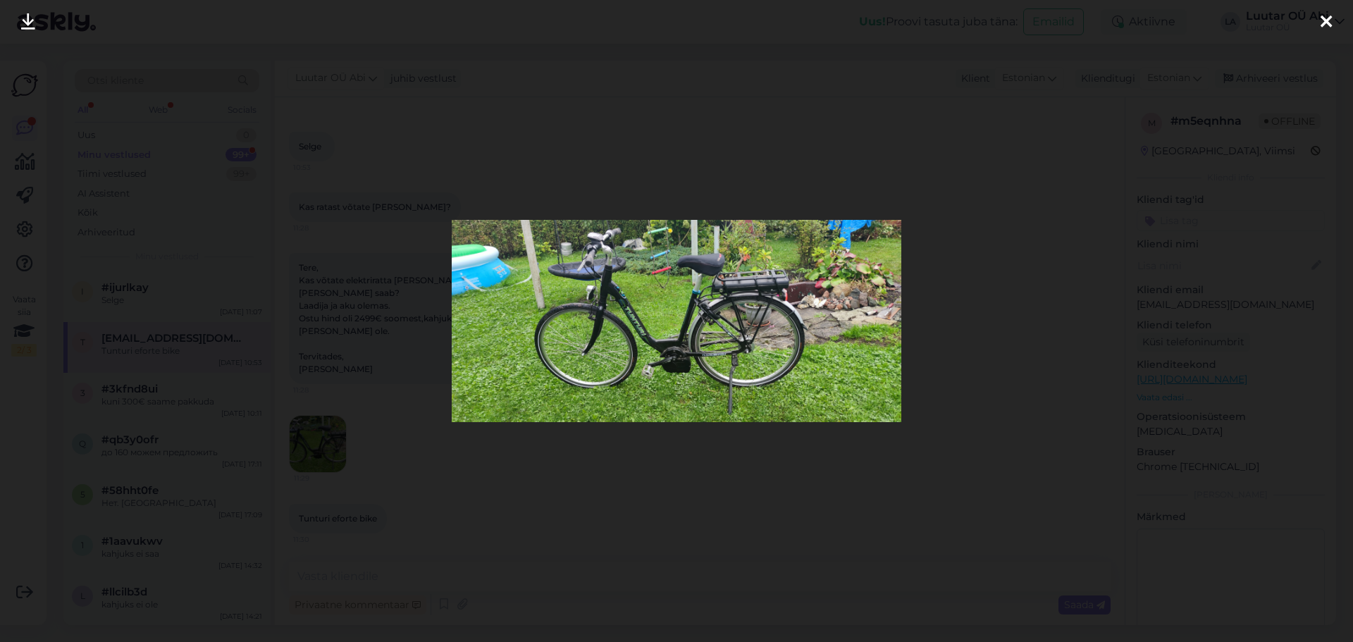
click at [35, 28] on icon at bounding box center [28, 22] width 14 height 18
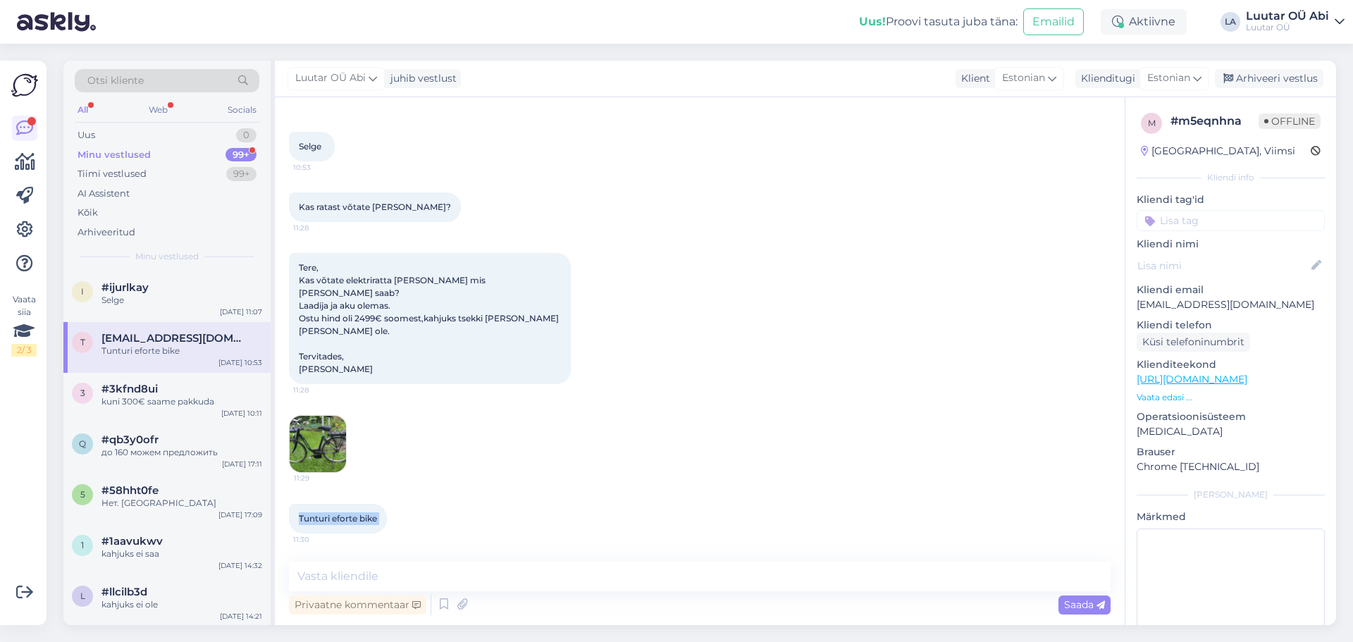
drag, startPoint x: 297, startPoint y: 514, endPoint x: 389, endPoint y: 518, distance: 92.4
click at [387, 518] on div "Tunturi eforte bike 11:30" at bounding box center [338, 519] width 98 height 30
copy div "Tunturi eforte bike 11:30"
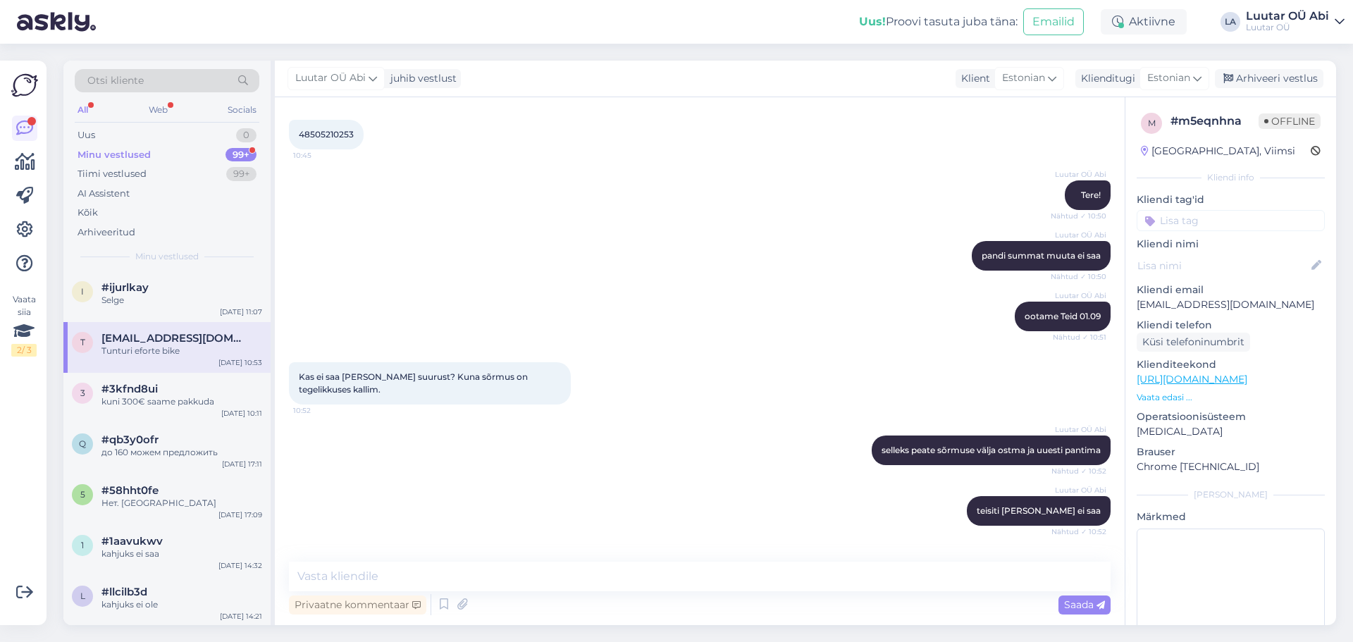
scroll to position [5185, 0]
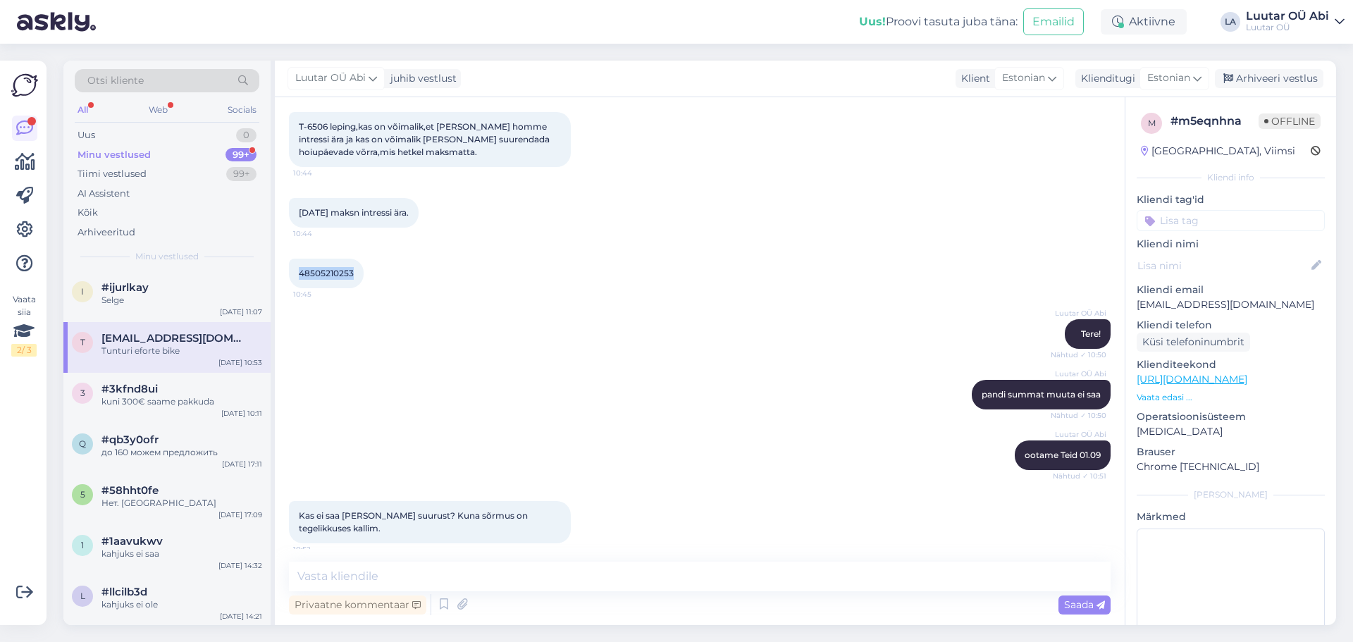
drag, startPoint x: 294, startPoint y: 284, endPoint x: 354, endPoint y: 280, distance: 59.3
click at [359, 279] on div "48505210253 10:45" at bounding box center [326, 274] width 75 height 30
copy span "48505210253"
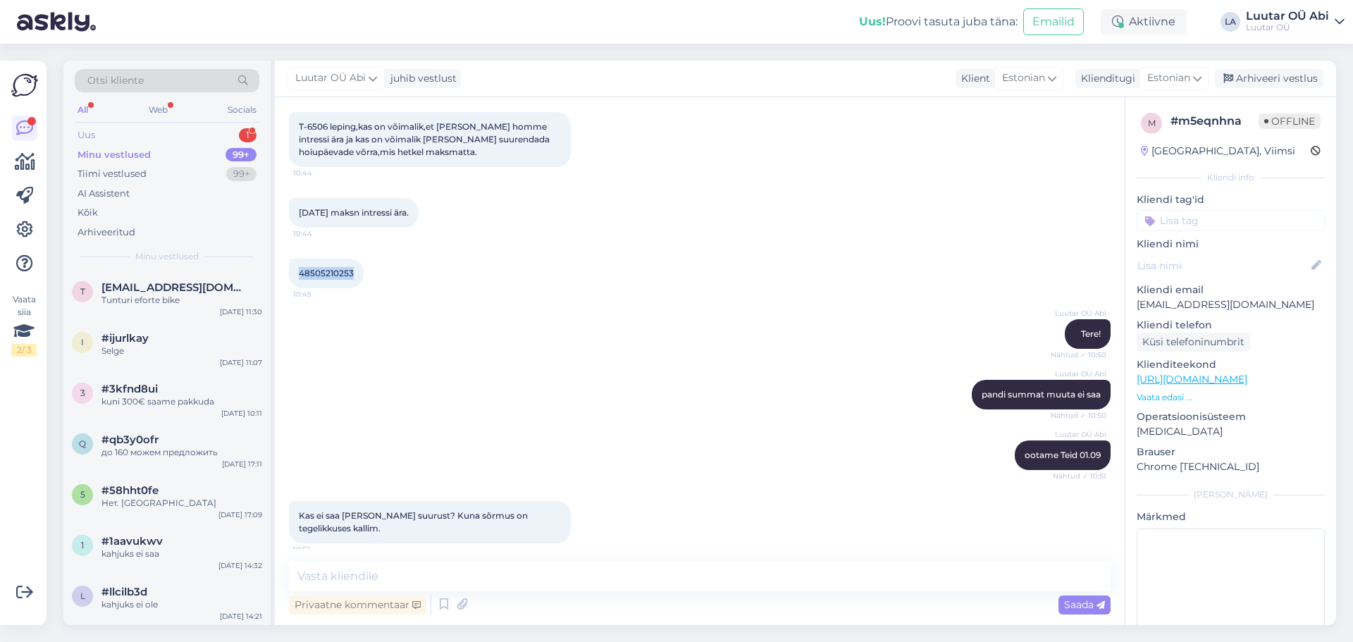
click at [197, 137] on div "Uus 1" at bounding box center [167, 135] width 185 height 20
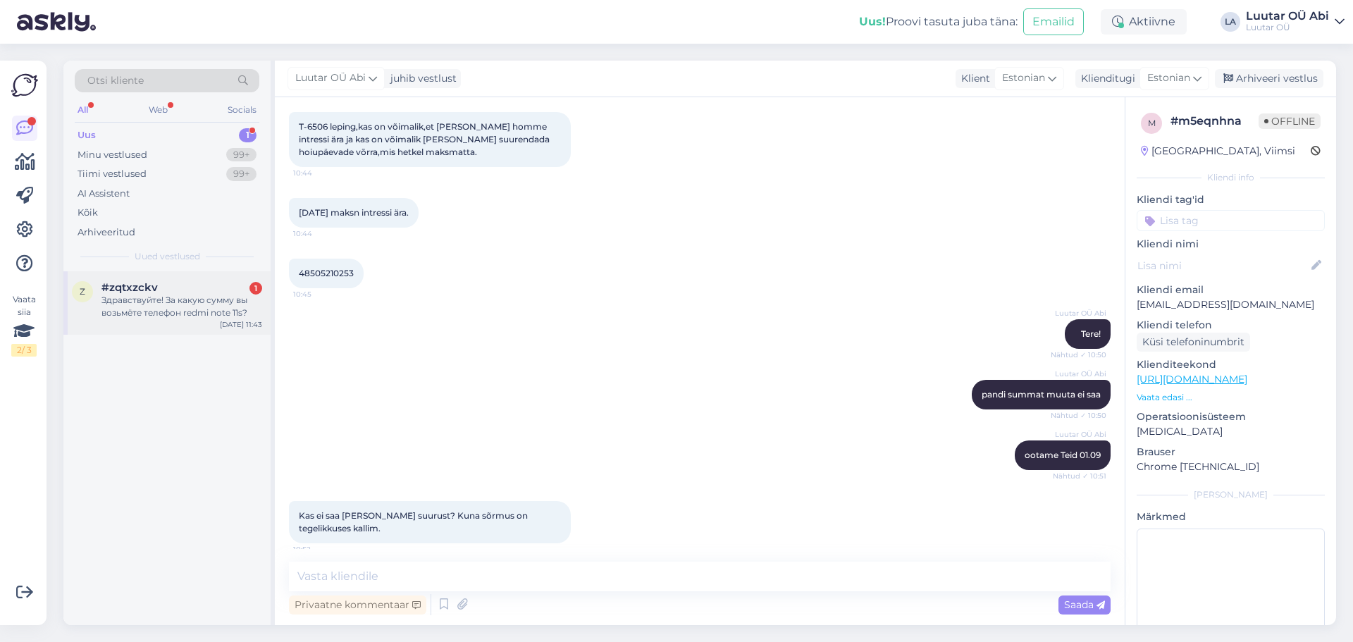
click at [216, 320] on div "z #zqtxzckv 1 Здравствуйте! За какую сумму вы возьмёте телефон redmi note 11s? …" at bounding box center [166, 302] width 207 height 63
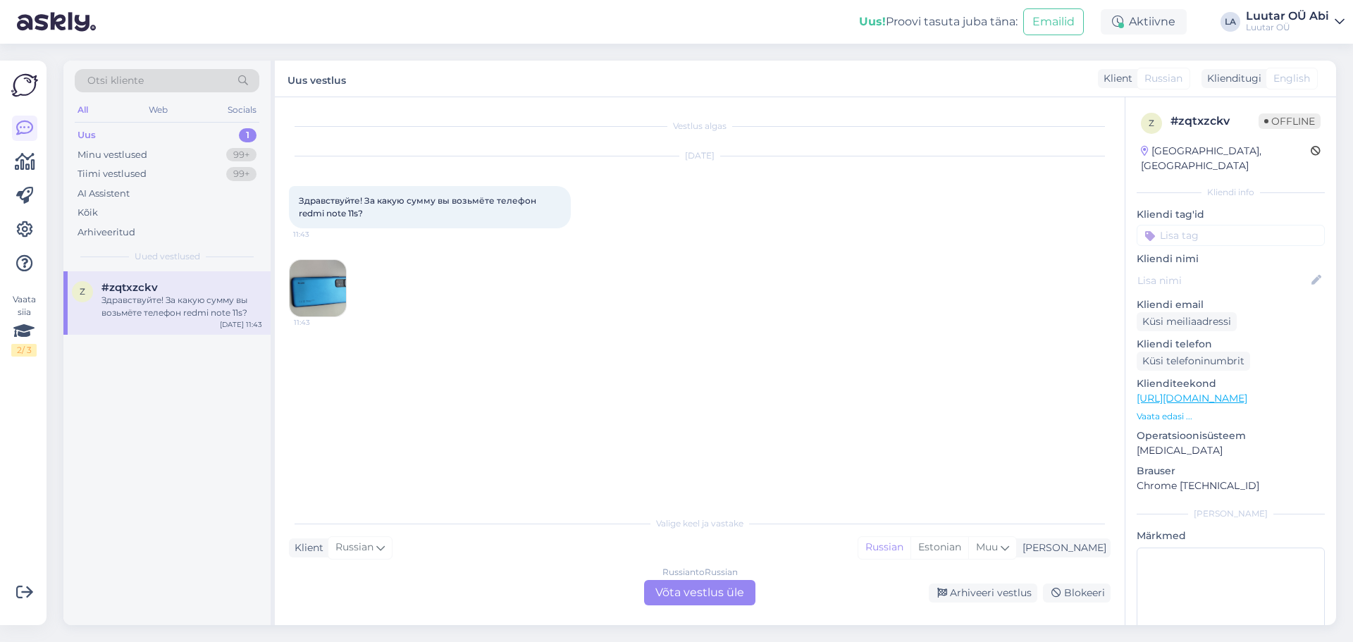
click at [698, 592] on div "Russian to Russian Võta vestlus üle" at bounding box center [699, 592] width 111 height 25
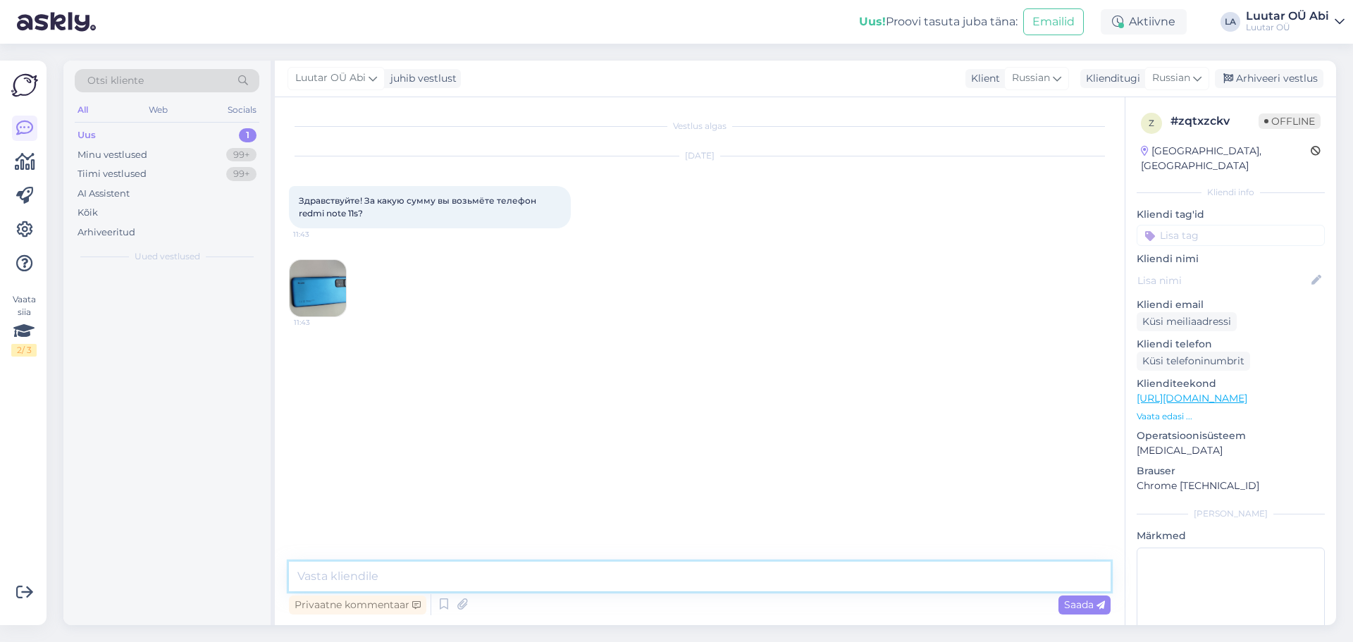
click at [640, 571] on textarea at bounding box center [699, 576] width 821 height 30
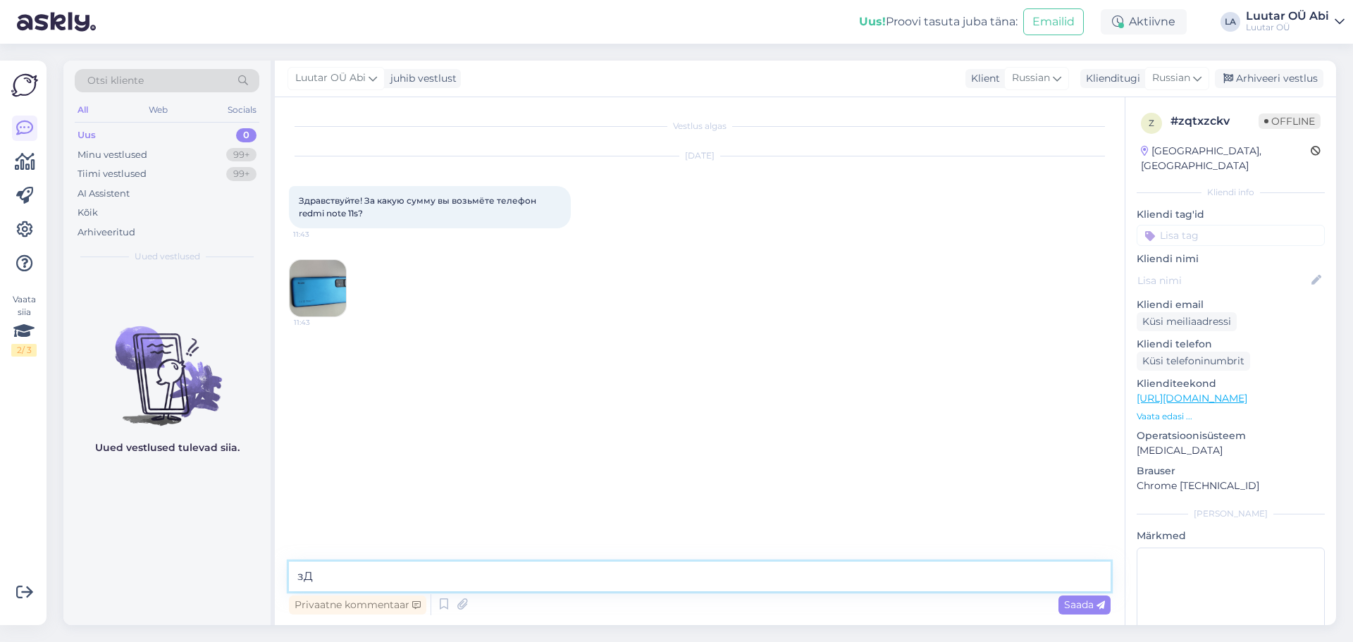
type textarea "з"
type textarea "Здравствуйте!"
type textarea "c"
type textarea "сколько памяти ?"
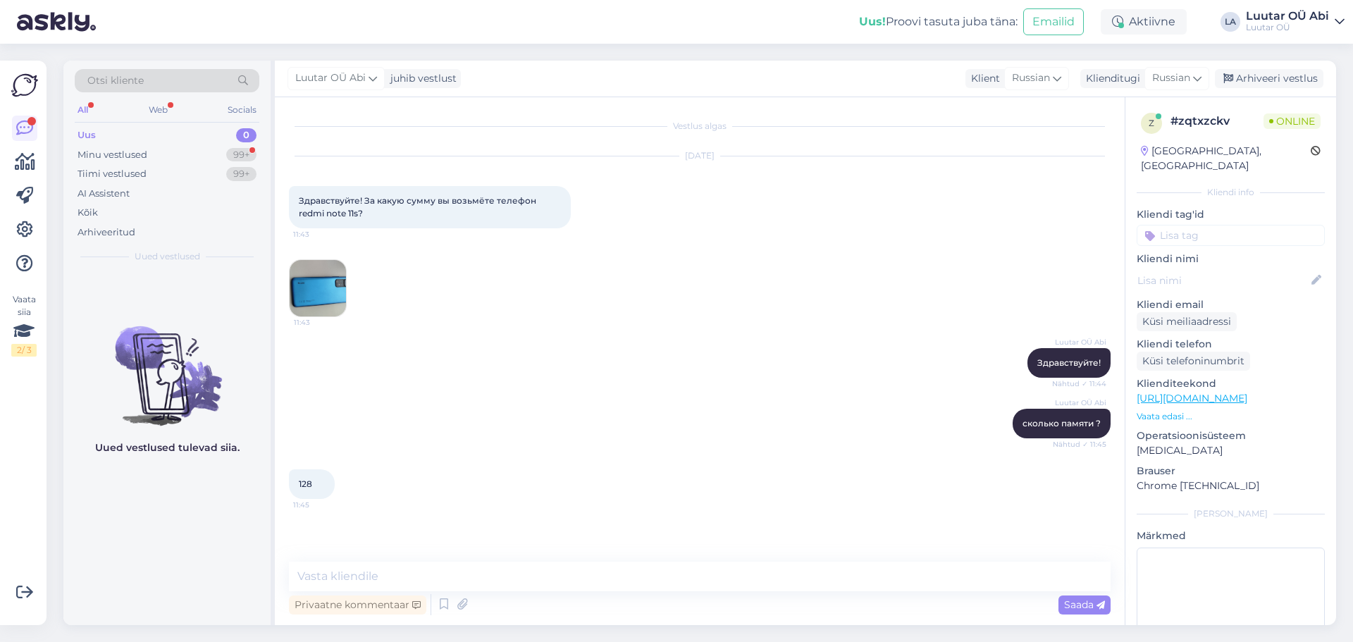
click at [388, 412] on div "Luutar OÜ Abi сколько памяти ? Nähtud ✓ 11:45" at bounding box center [699, 423] width 821 height 61
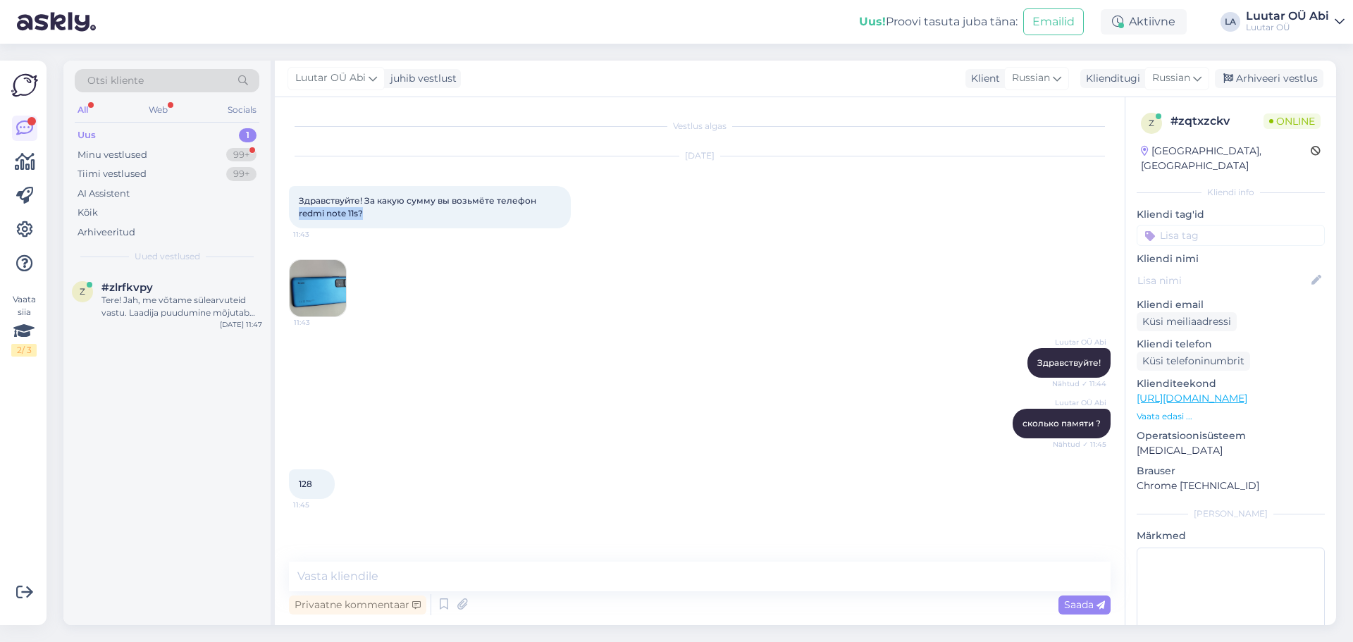
drag, startPoint x: 534, startPoint y: 202, endPoint x: 552, endPoint y: 210, distance: 19.9
click at [552, 210] on div "Здравствуйте! За какую сумму вы возьмёте телефон redmi note 11s? 11:43" at bounding box center [430, 207] width 282 height 42
copy span "redmi note 11s?"
click at [188, 271] on div "z #zlrfkvpy 1 Granti puudub arvutil [DATE] 11:47" at bounding box center [166, 296] width 207 height 51
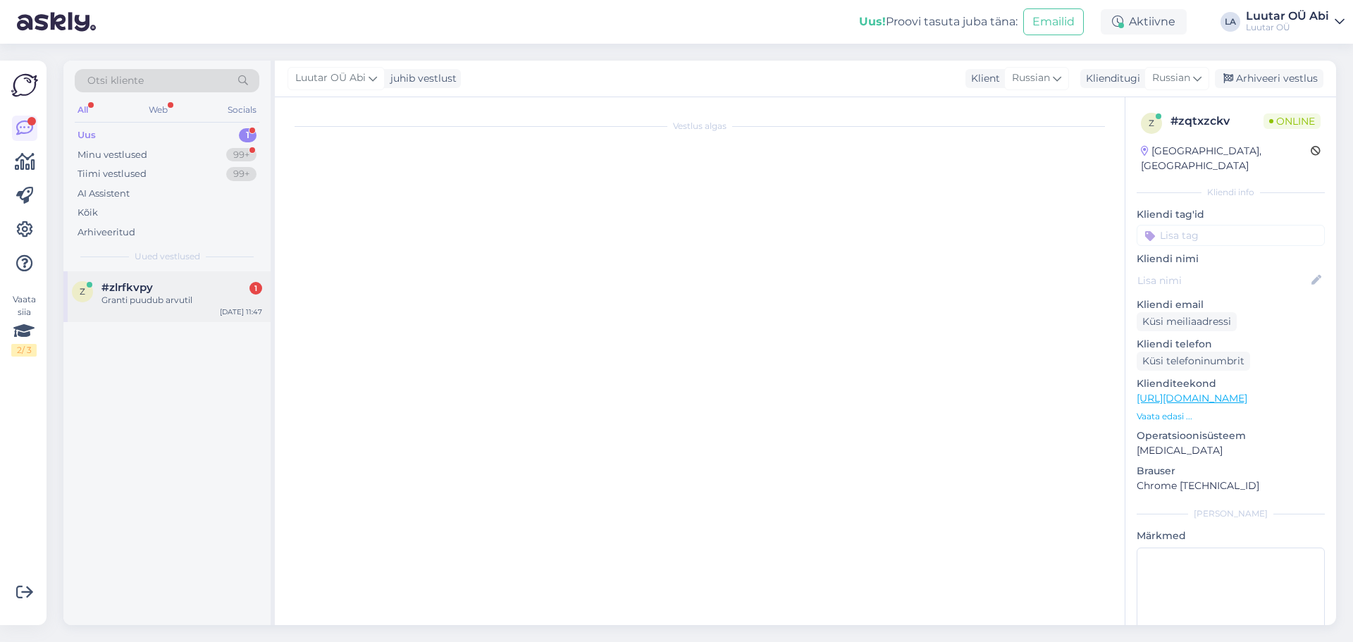
scroll to position [44, 0]
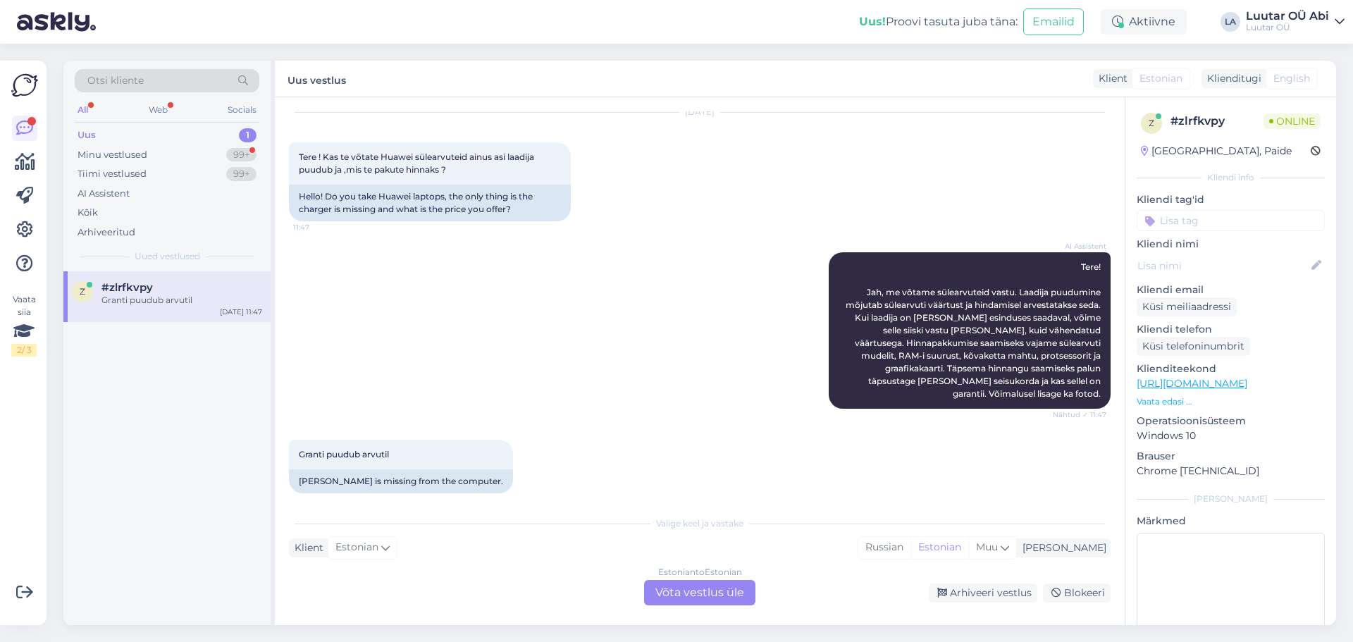
click at [722, 591] on div "Estonian to Estonian Võta vestlus üle" at bounding box center [699, 592] width 111 height 25
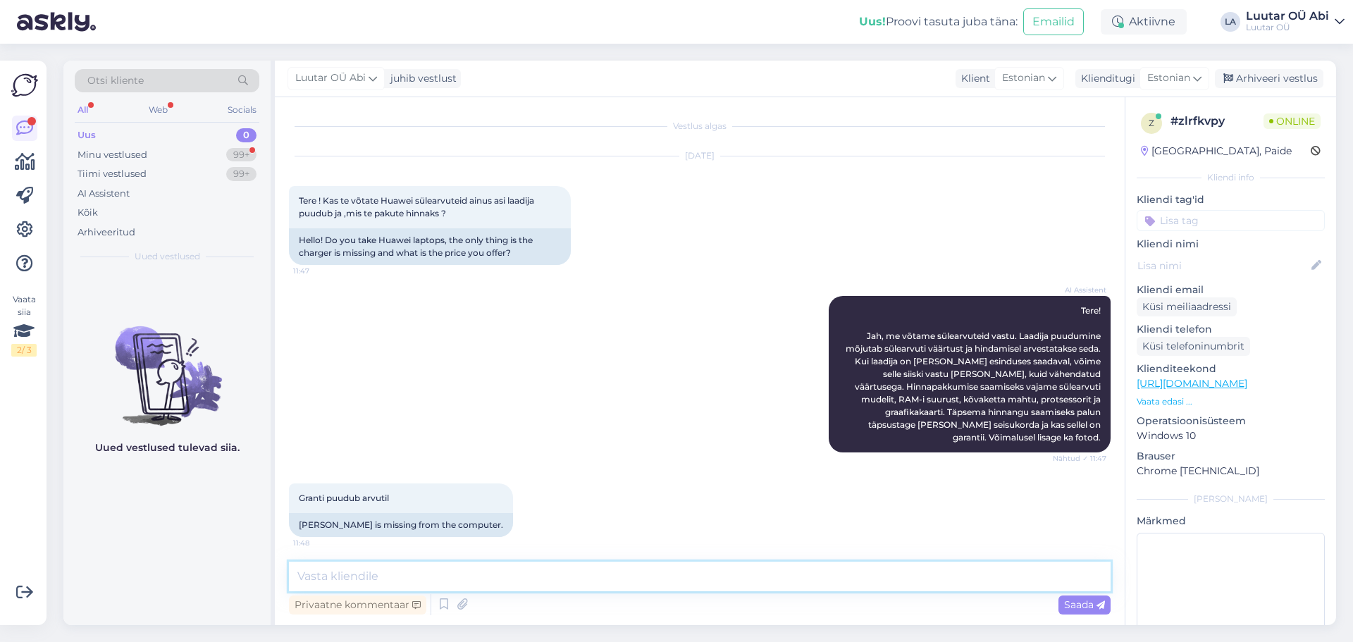
click at [681, 571] on textarea at bounding box center [699, 576] width 821 height 30
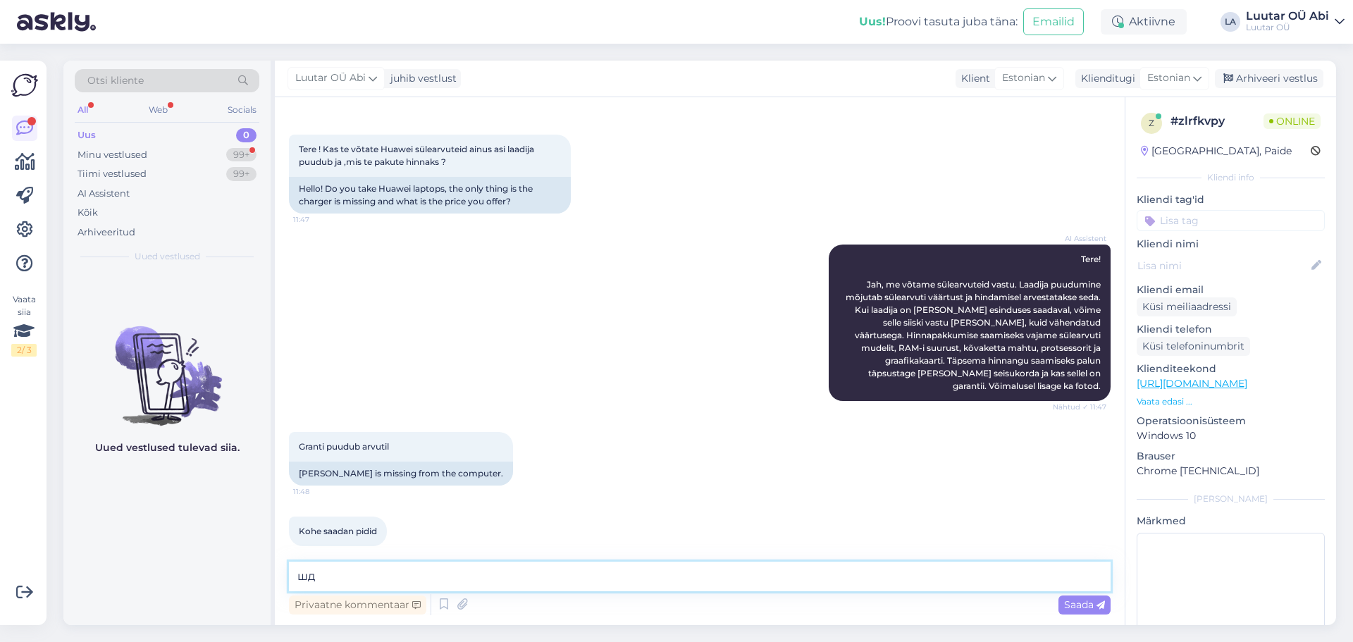
type textarea "ш"
type textarea "[PERSON_NAME] laadijata [PERSON_NAME]"
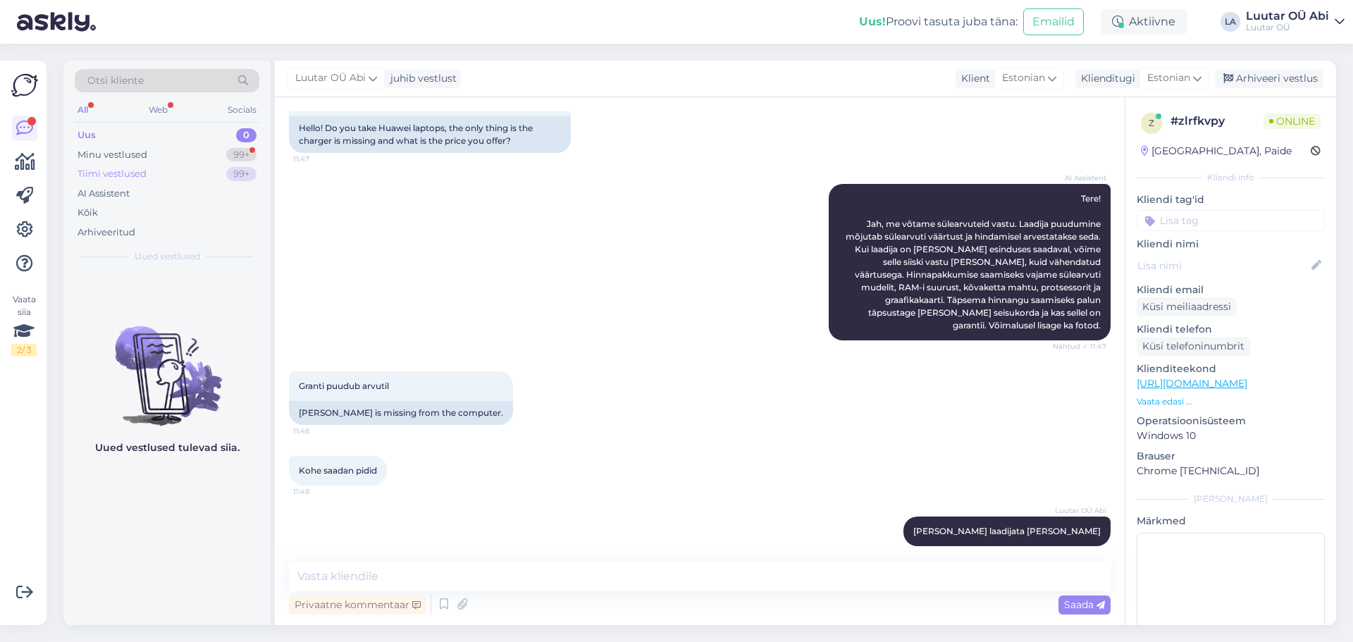
click at [185, 180] on div "Tiimi vestlused 99+" at bounding box center [167, 174] width 185 height 20
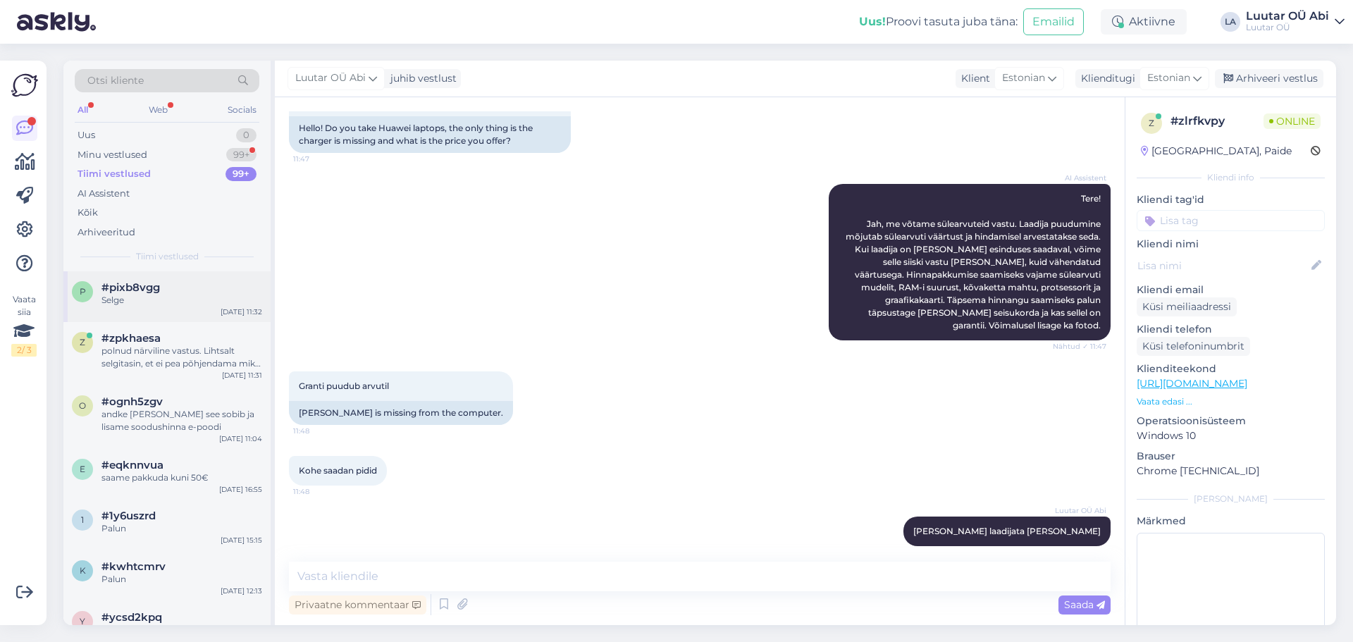
click at [184, 299] on div "Selge" at bounding box center [181, 300] width 161 height 13
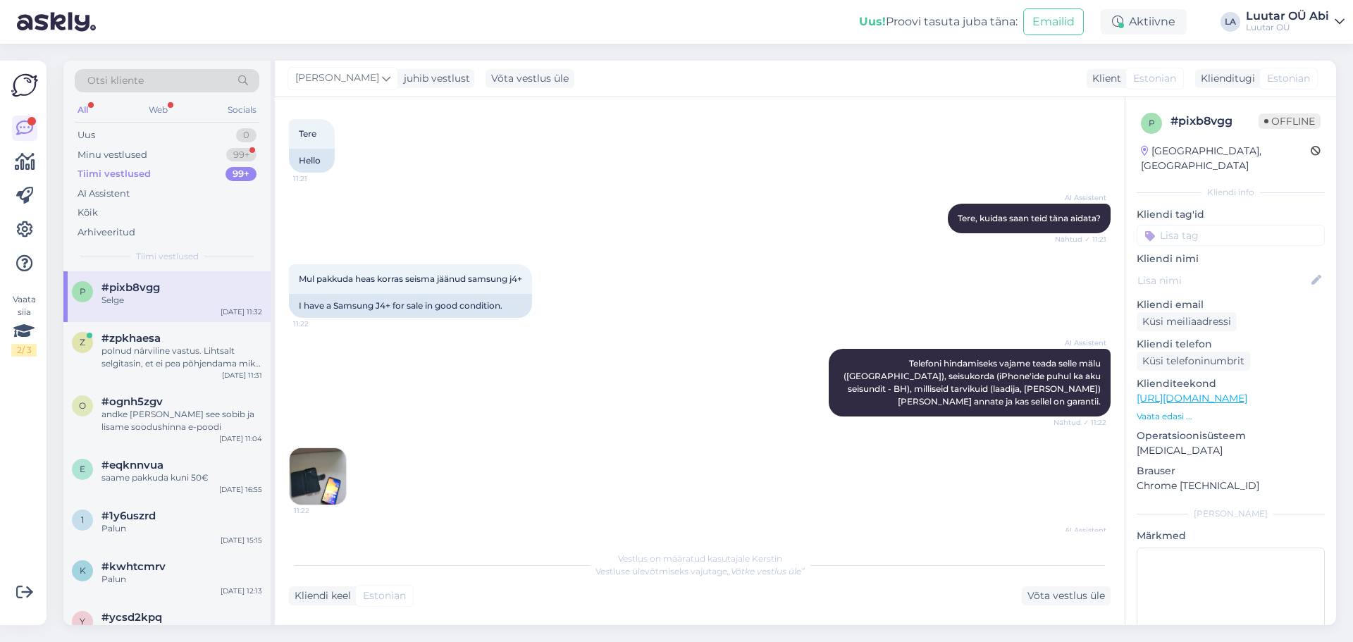
scroll to position [65, 0]
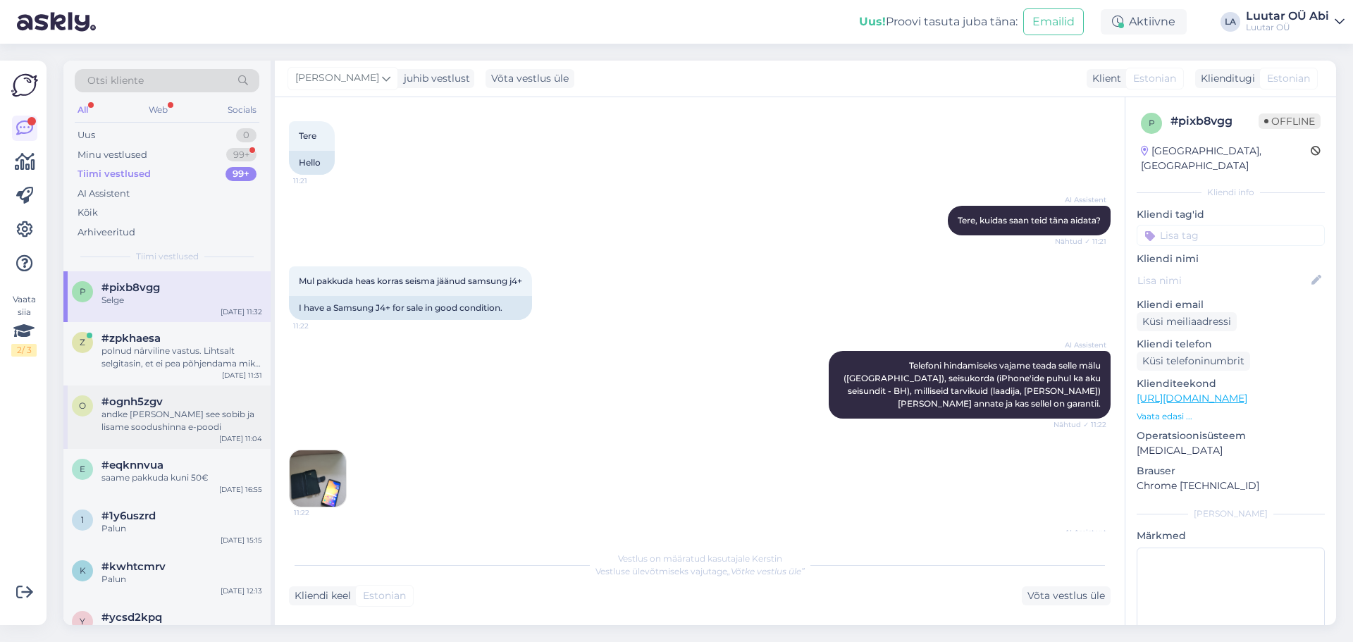
click at [193, 419] on div "andke [PERSON_NAME] see sobib ja lisame soodushinna e-poodi" at bounding box center [181, 420] width 161 height 25
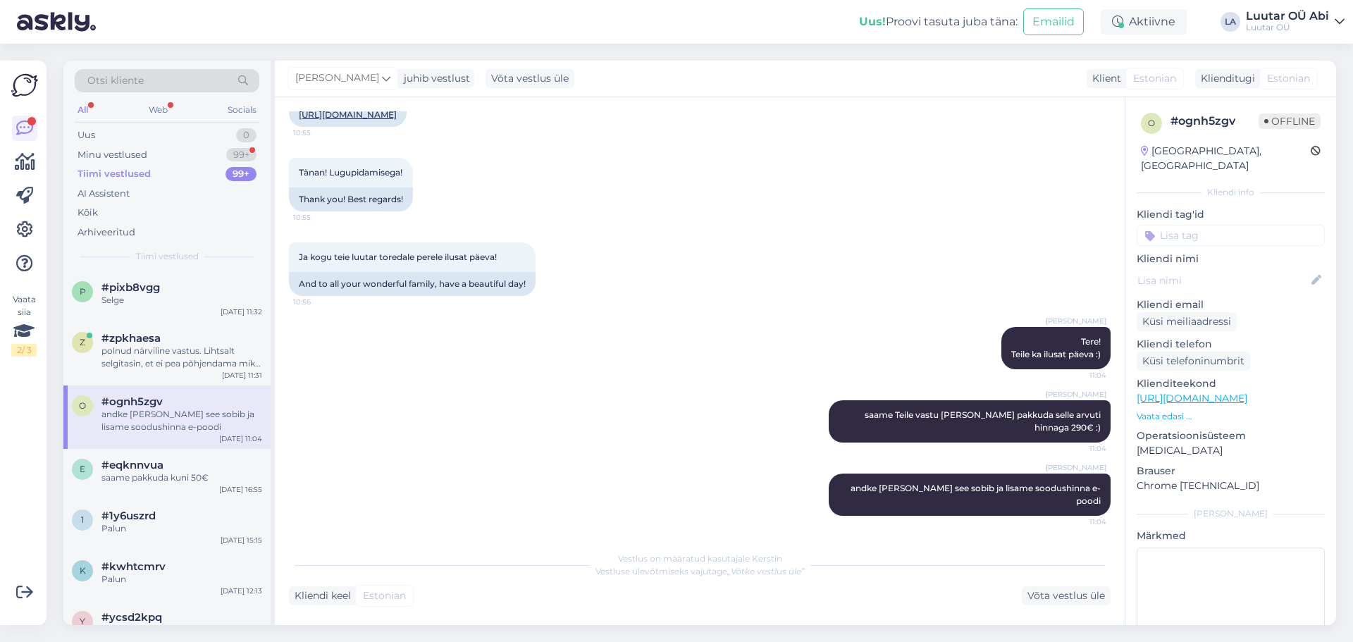
scroll to position [1305, 0]
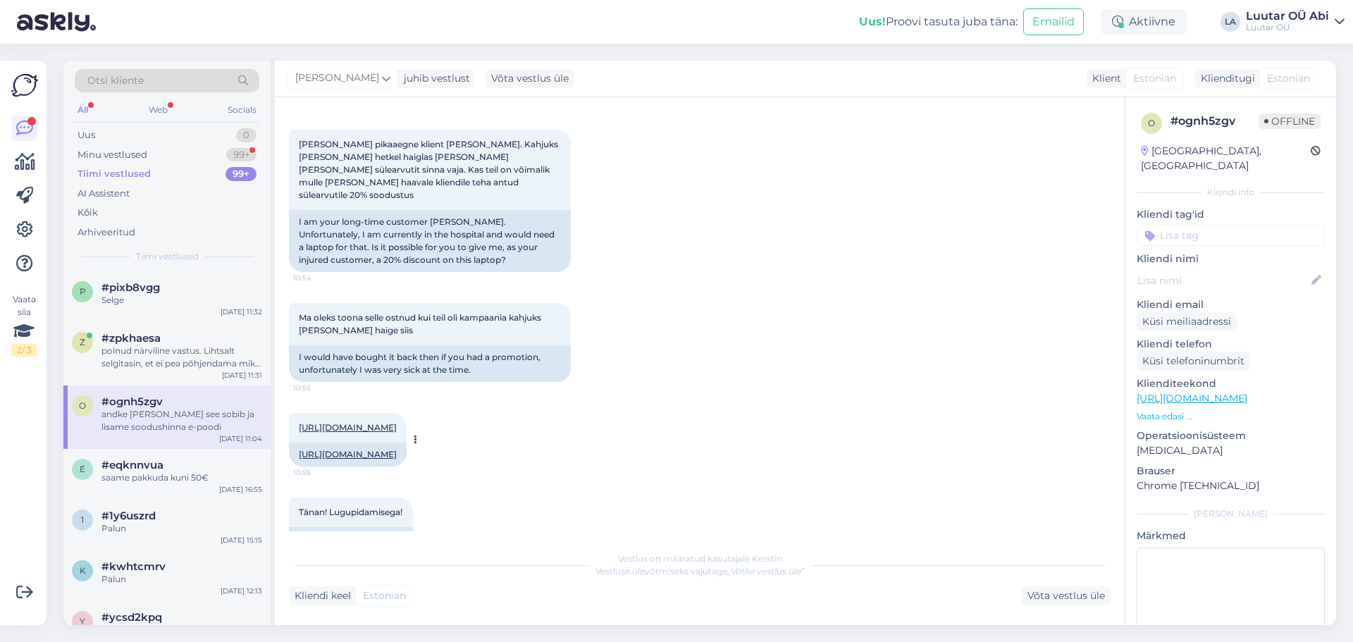
click at [397, 425] on link "[URL][DOMAIN_NAME]" at bounding box center [348, 427] width 98 height 11
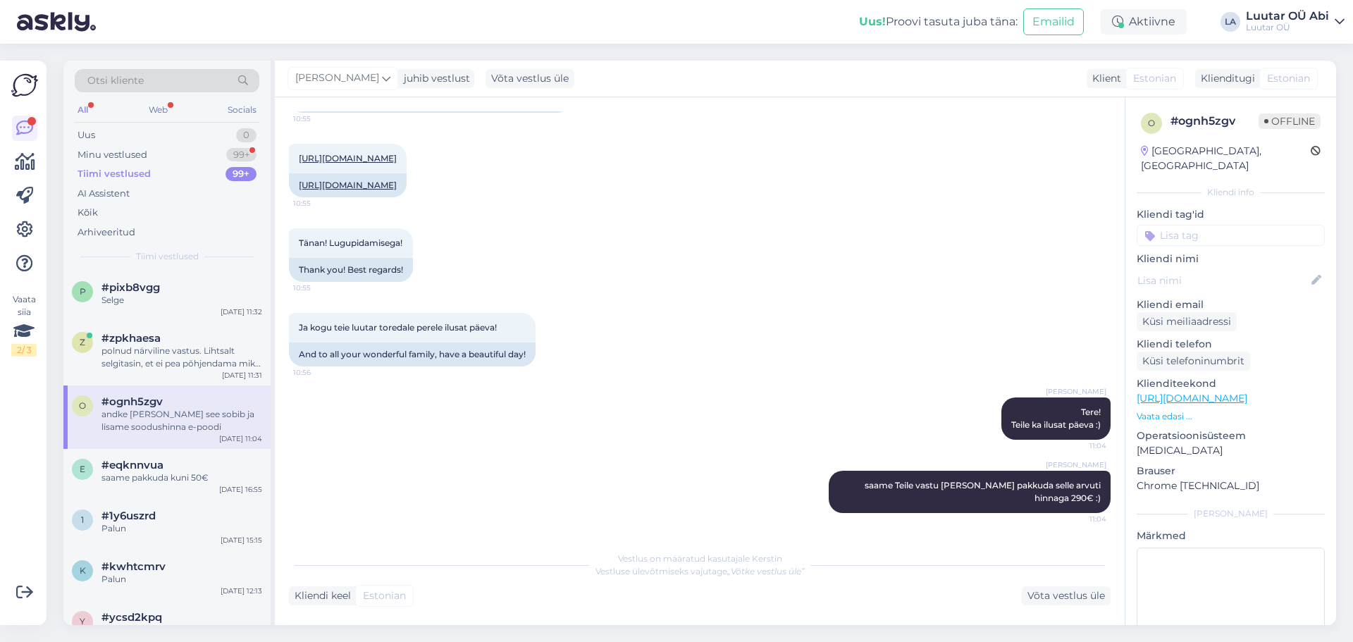
scroll to position [1657, 0]
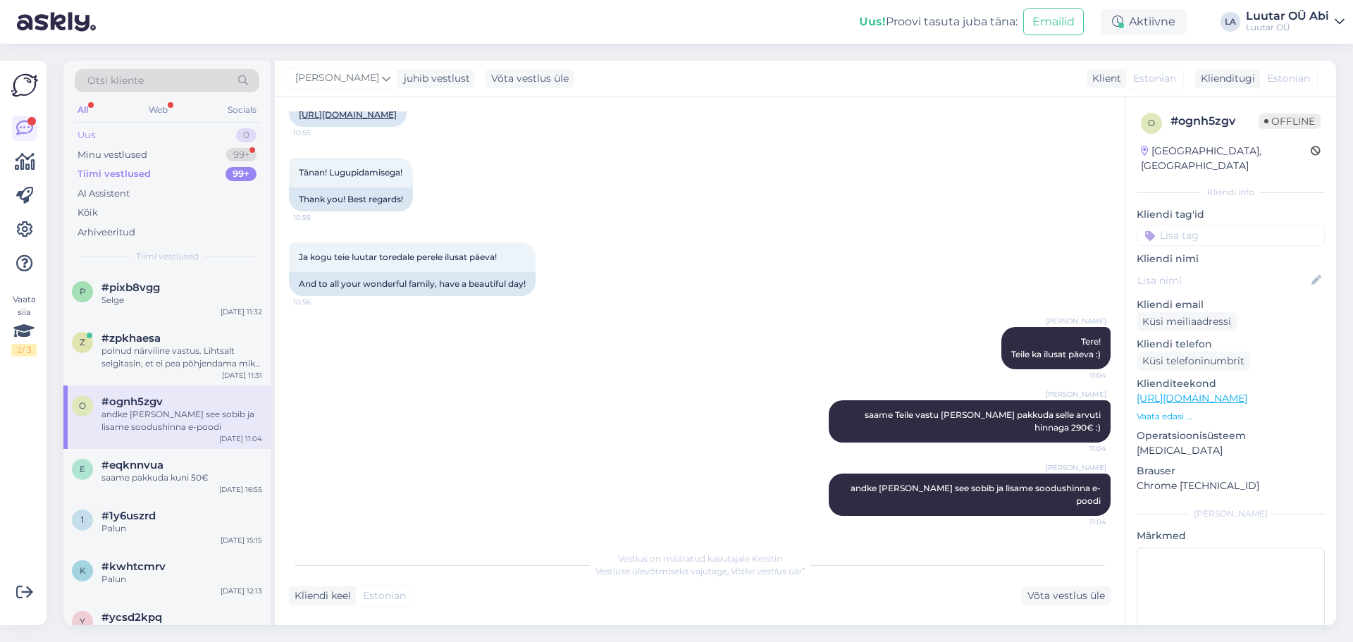
click at [198, 140] on div "Uus 0" at bounding box center [167, 135] width 185 height 20
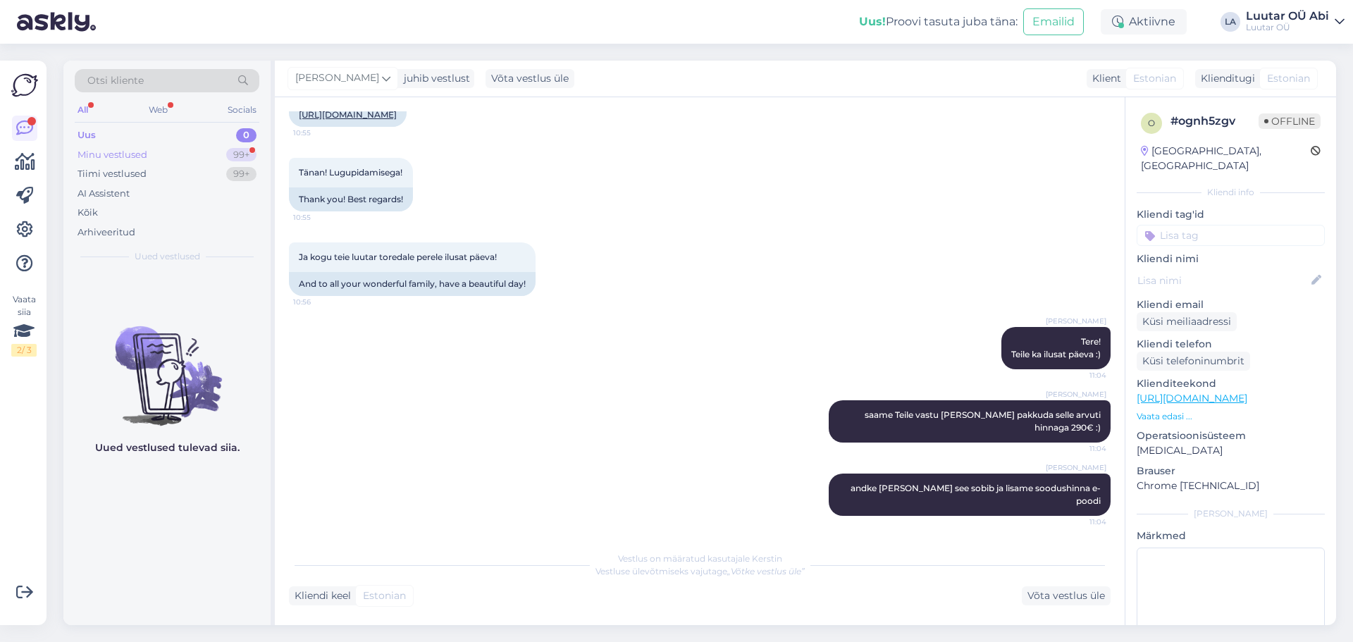
click at [205, 151] on div "Minu vestlused 99+" at bounding box center [167, 155] width 185 height 20
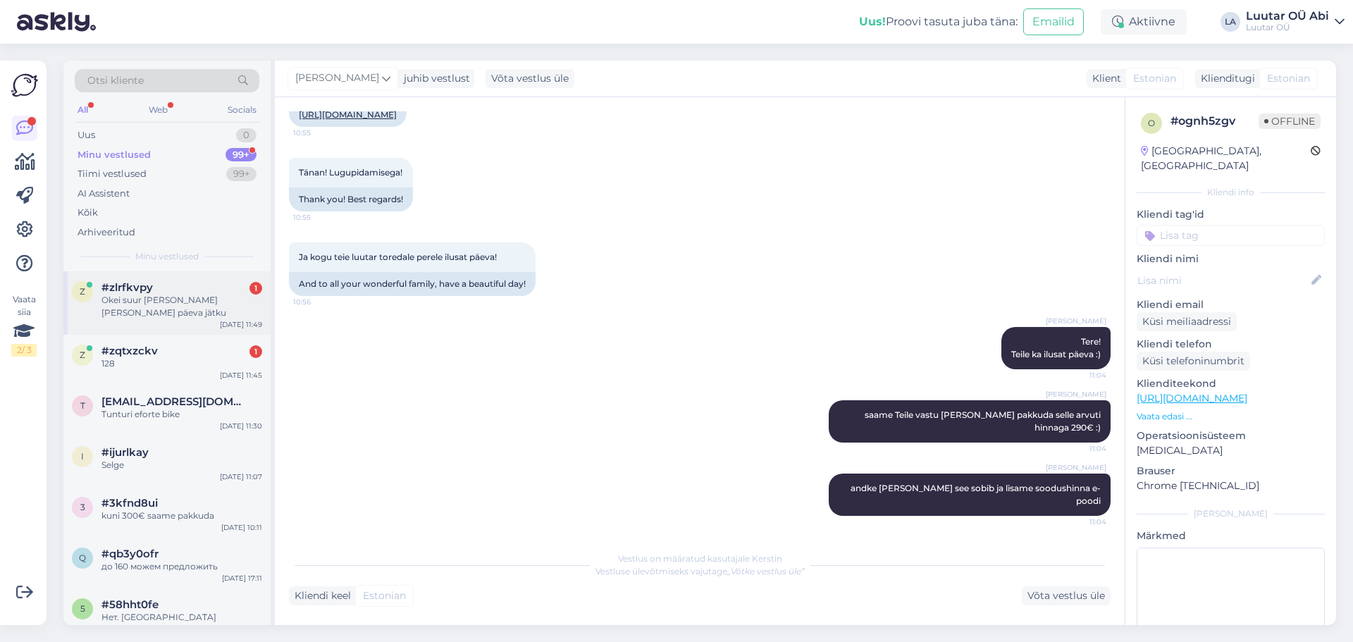
click at [215, 287] on div "#zlrfkvpy 1" at bounding box center [181, 287] width 161 height 13
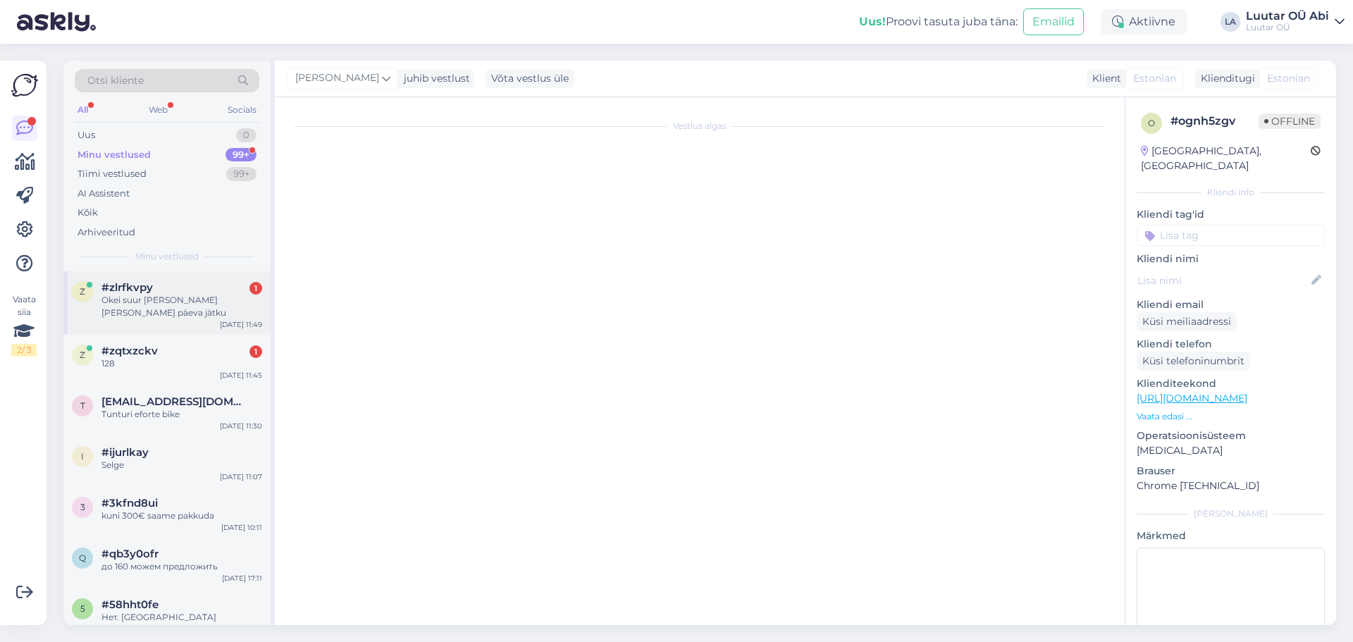
scroll to position [173, 0]
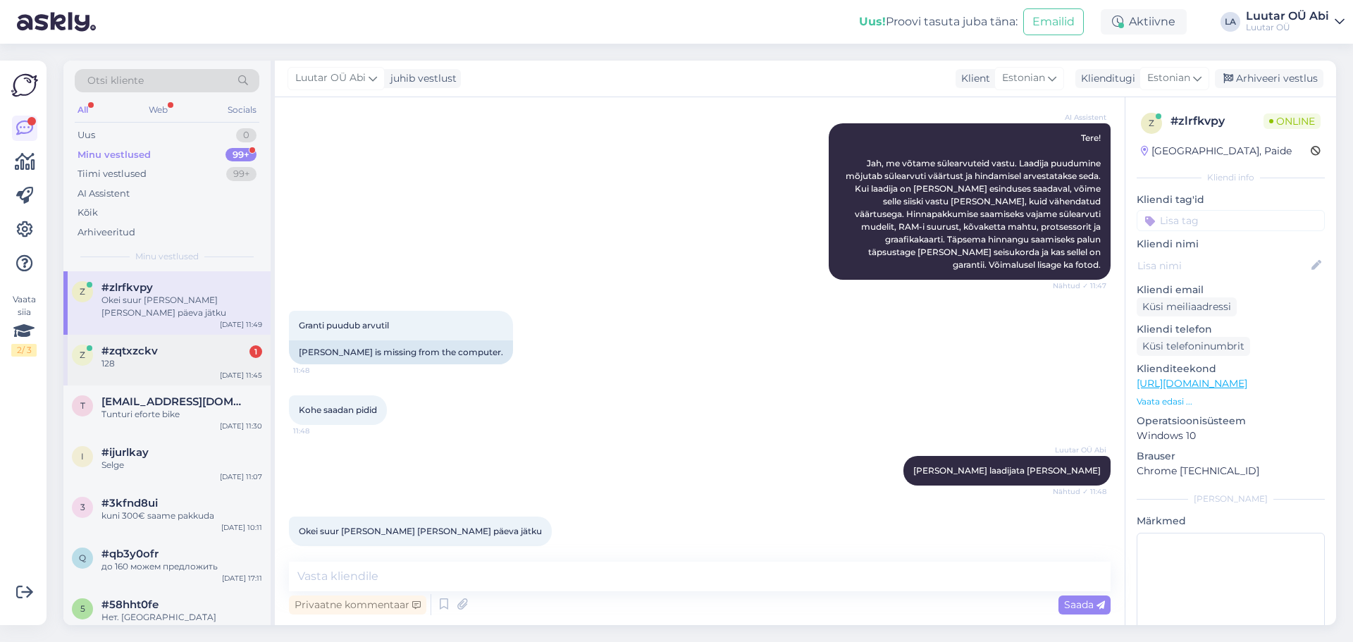
click at [161, 344] on div "#zqtxzckv 1" at bounding box center [181, 350] width 161 height 13
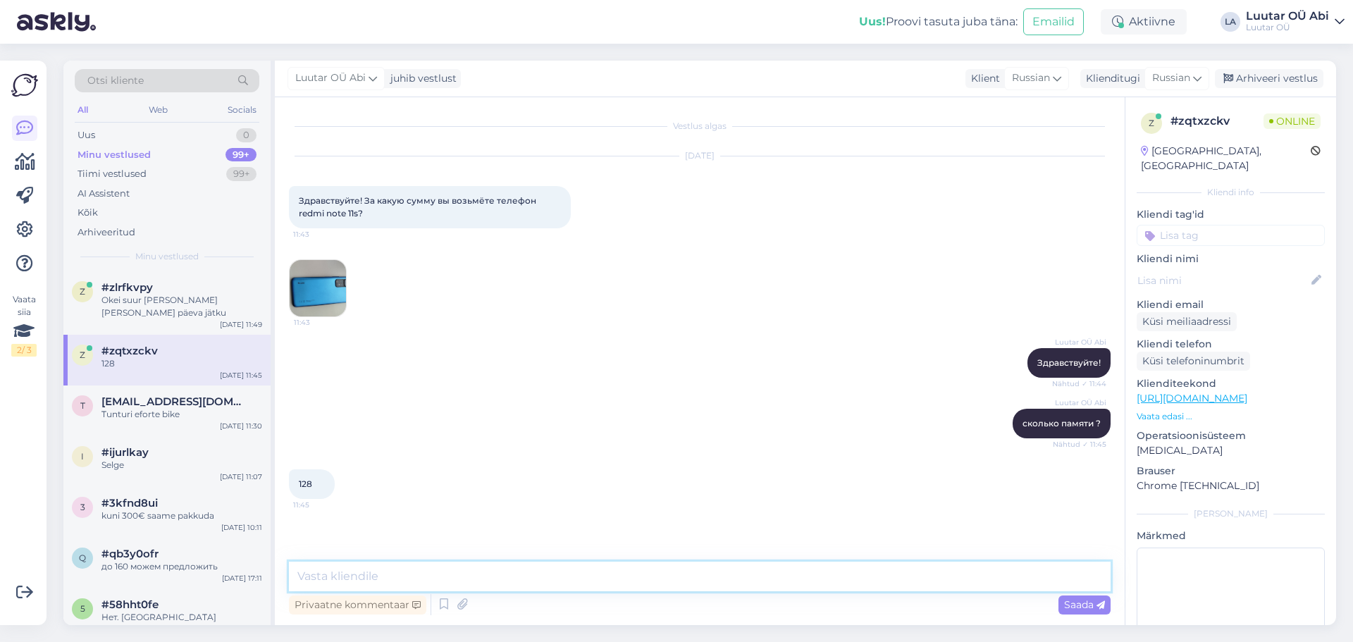
click at [487, 568] on textarea at bounding box center [699, 576] width 821 height 30
type textarea "до 35 можем предложить"
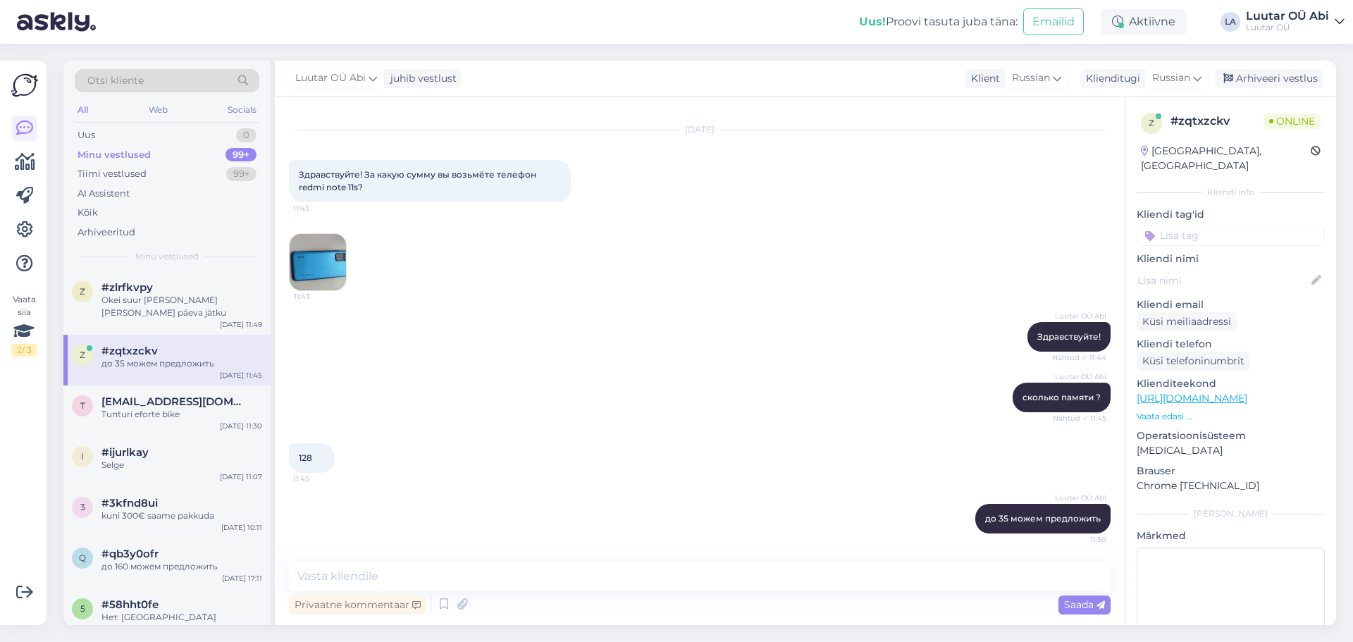
click at [192, 159] on div "Minu vestlused 99+" at bounding box center [167, 155] width 185 height 20
click at [196, 348] on div "Okei suur [PERSON_NAME] [PERSON_NAME] päeva jätku" at bounding box center [181, 356] width 161 height 25
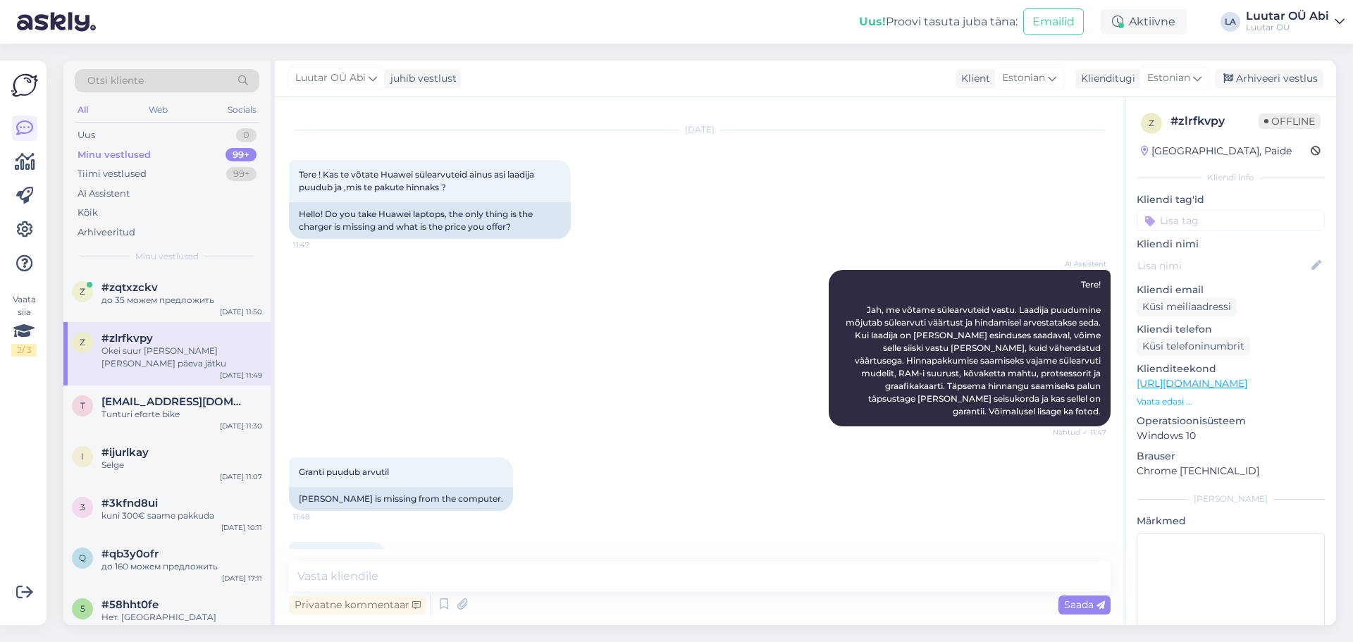
scroll to position [173, 0]
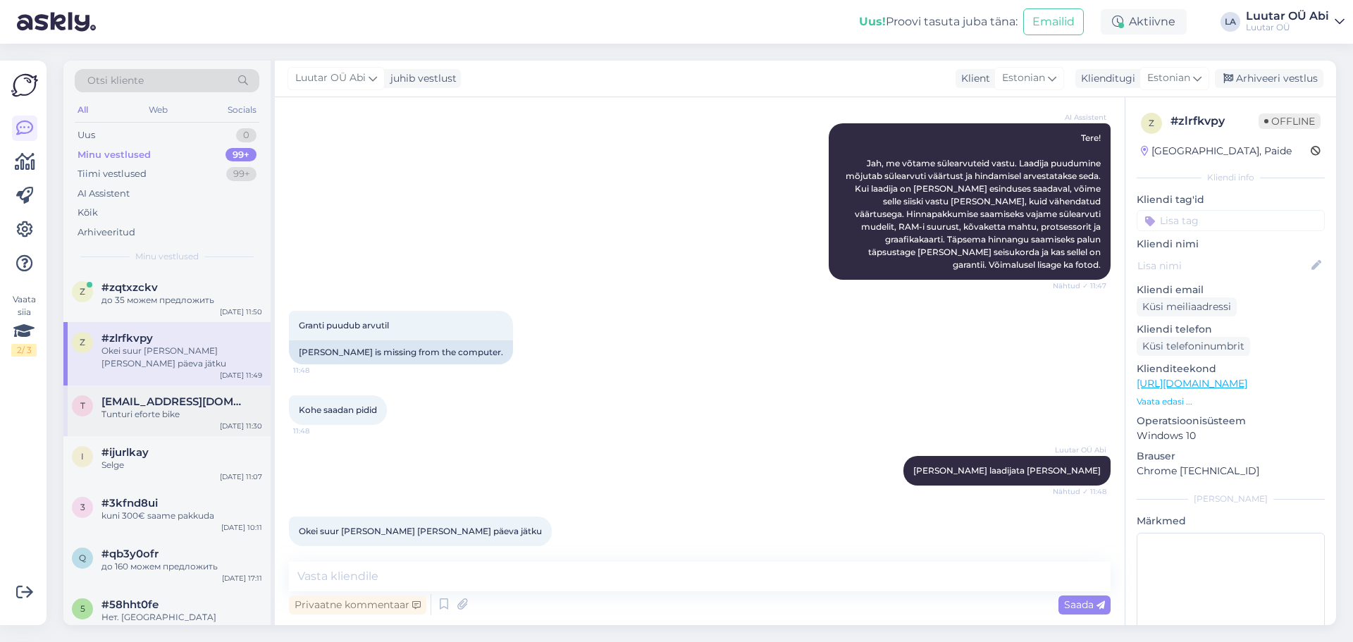
click at [198, 409] on div "t [EMAIL_ADDRESS][DOMAIN_NAME] Tunturi eforte bike [DATE] 11:30" at bounding box center [166, 410] width 207 height 51
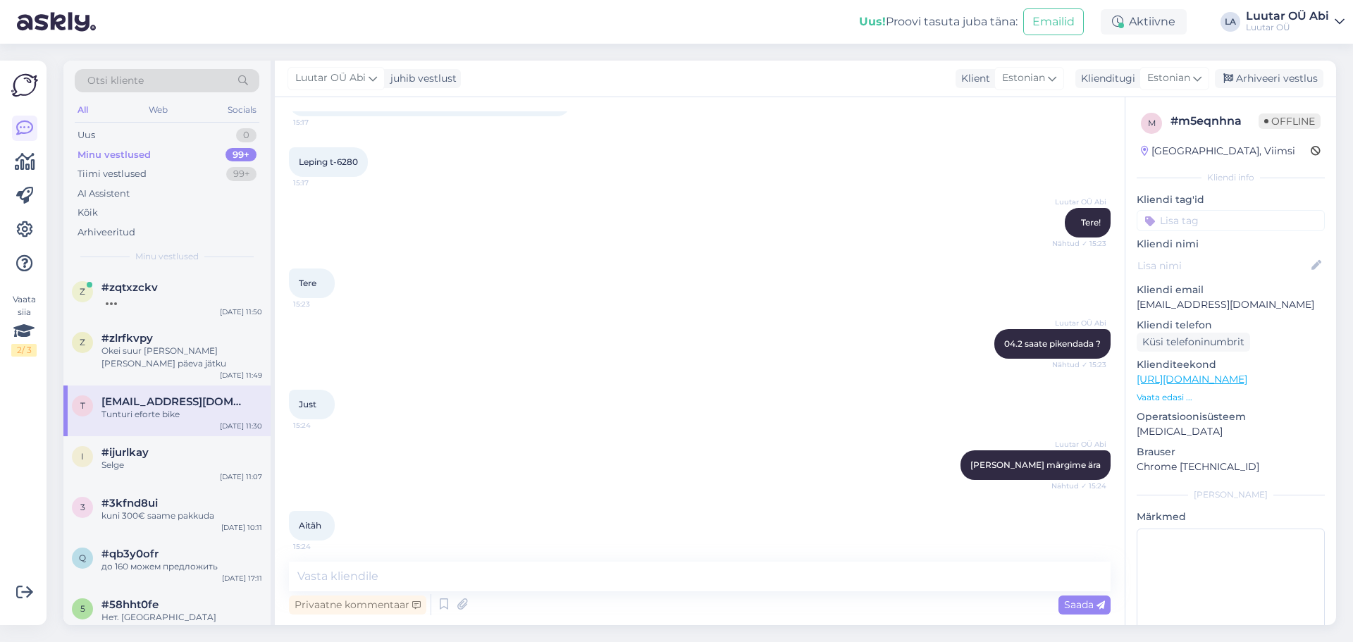
scroll to position [5749, 0]
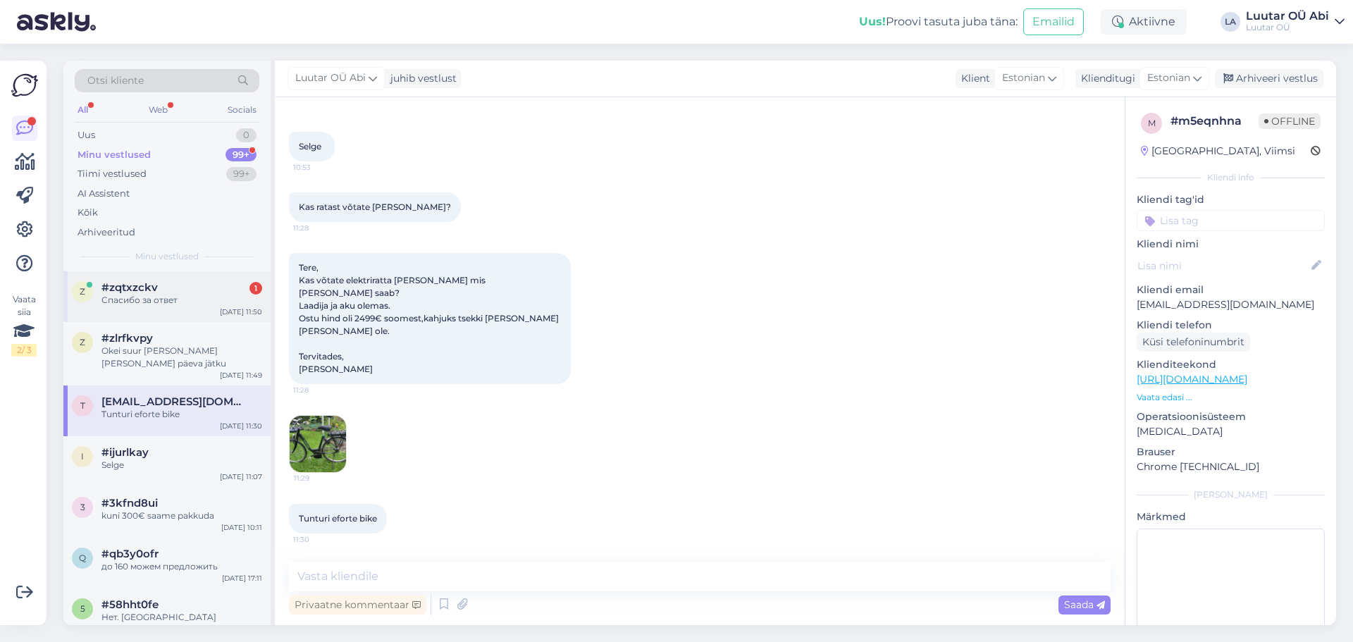
click at [209, 304] on div "Спасибо за ответ" at bounding box center [181, 300] width 161 height 13
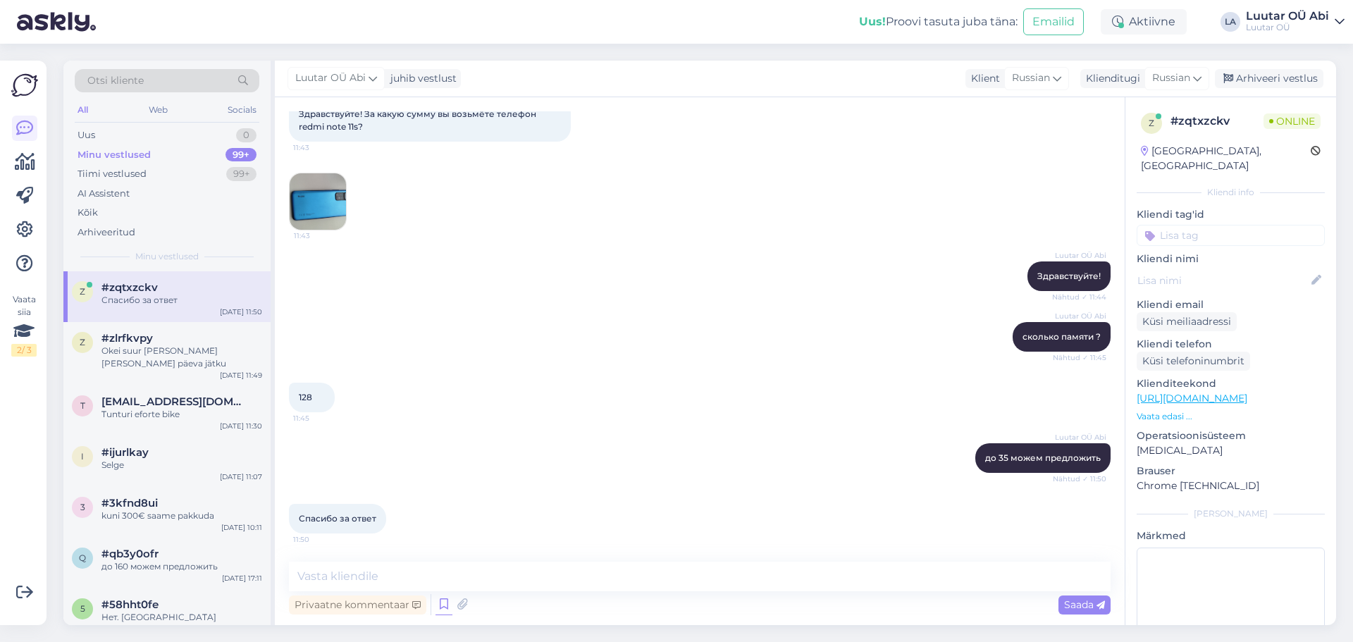
scroll to position [87, 0]
drag, startPoint x: 212, startPoint y: 154, endPoint x: 228, endPoint y: 168, distance: 21.0
click at [212, 154] on div "Minu vestlused 99+" at bounding box center [167, 155] width 185 height 20
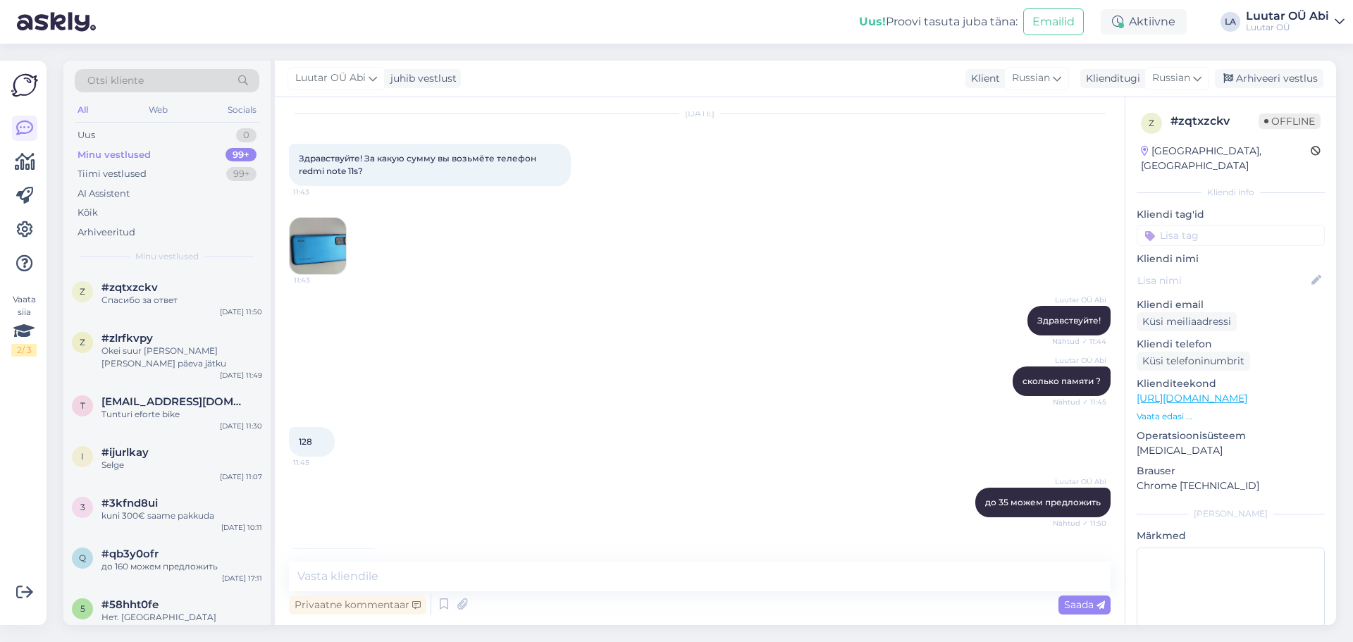
scroll to position [0, 0]
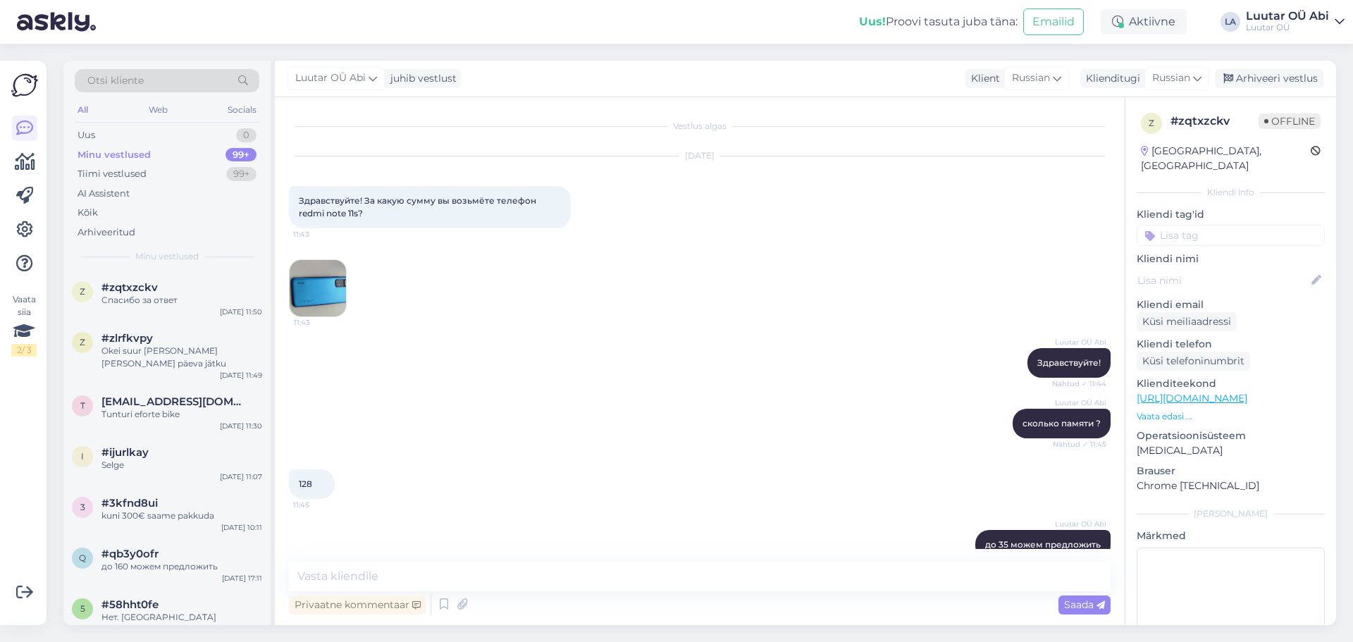
click at [173, 159] on div "Minu vestlused 99+" at bounding box center [167, 155] width 185 height 20
click at [178, 154] on div "Minu vestlused 99+" at bounding box center [167, 155] width 185 height 20
click at [171, 348] on div "Okei suur [PERSON_NAME] [PERSON_NAME] päeva jätku" at bounding box center [181, 356] width 161 height 25
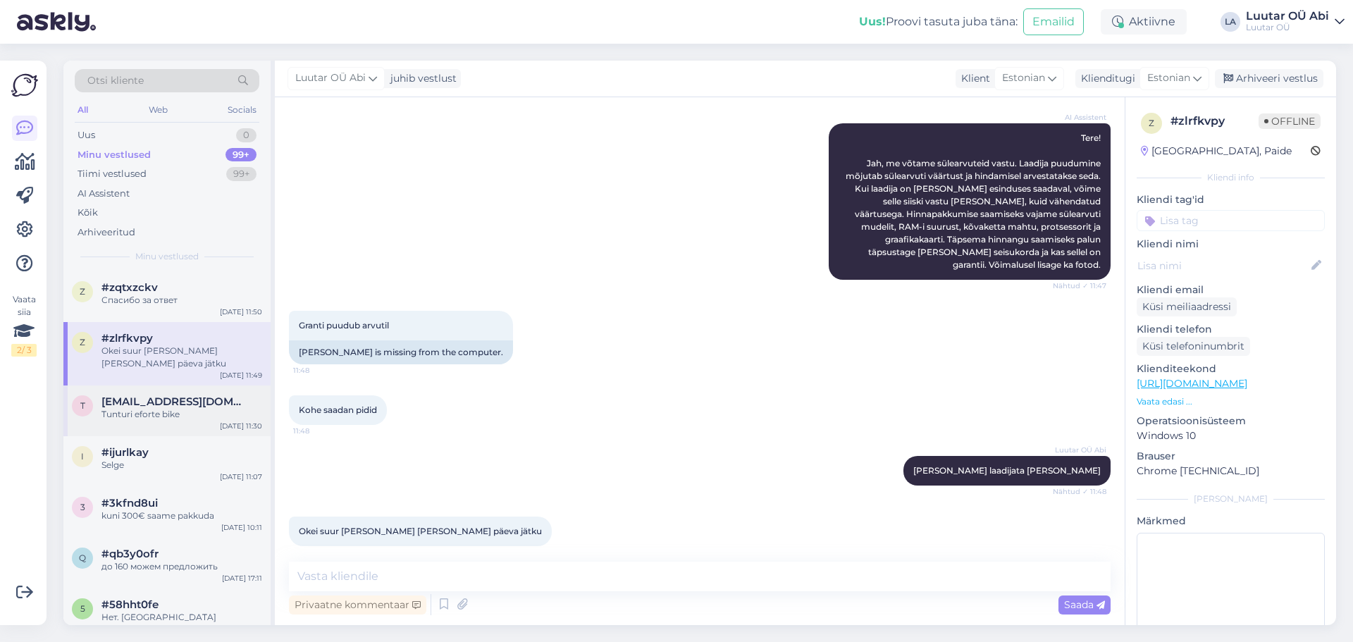
click at [229, 395] on div "[EMAIL_ADDRESS][DOMAIN_NAME]" at bounding box center [181, 401] width 161 height 13
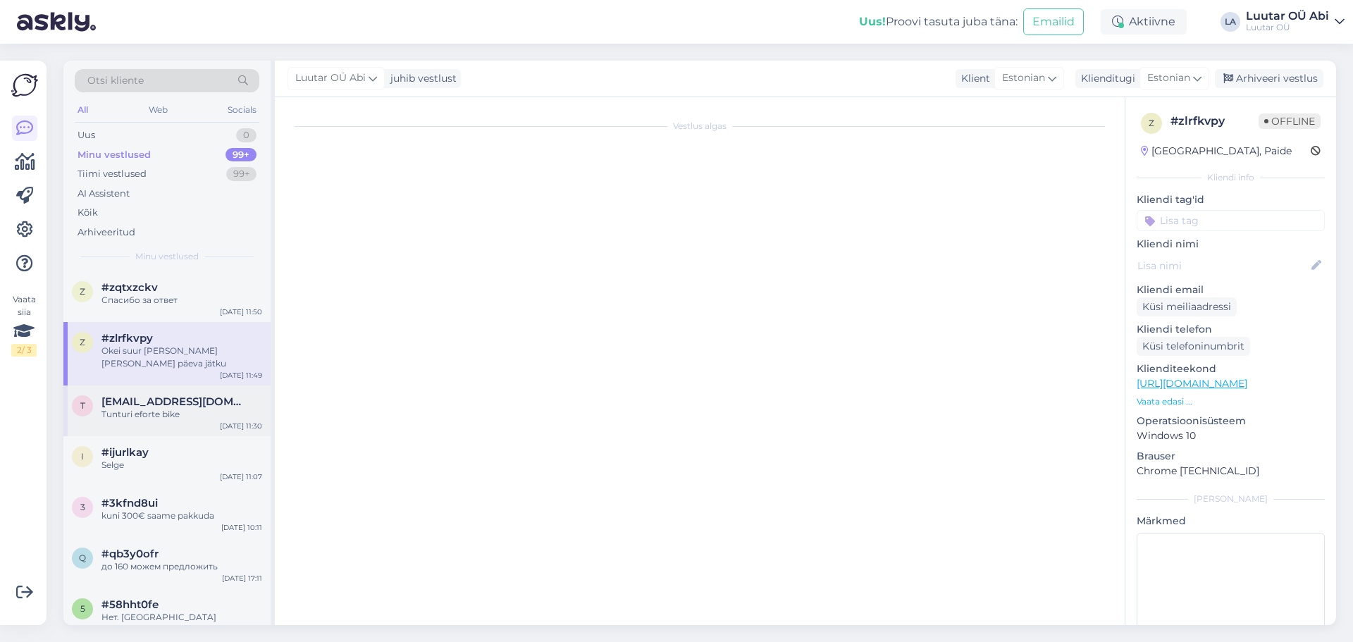
scroll to position [5749, 0]
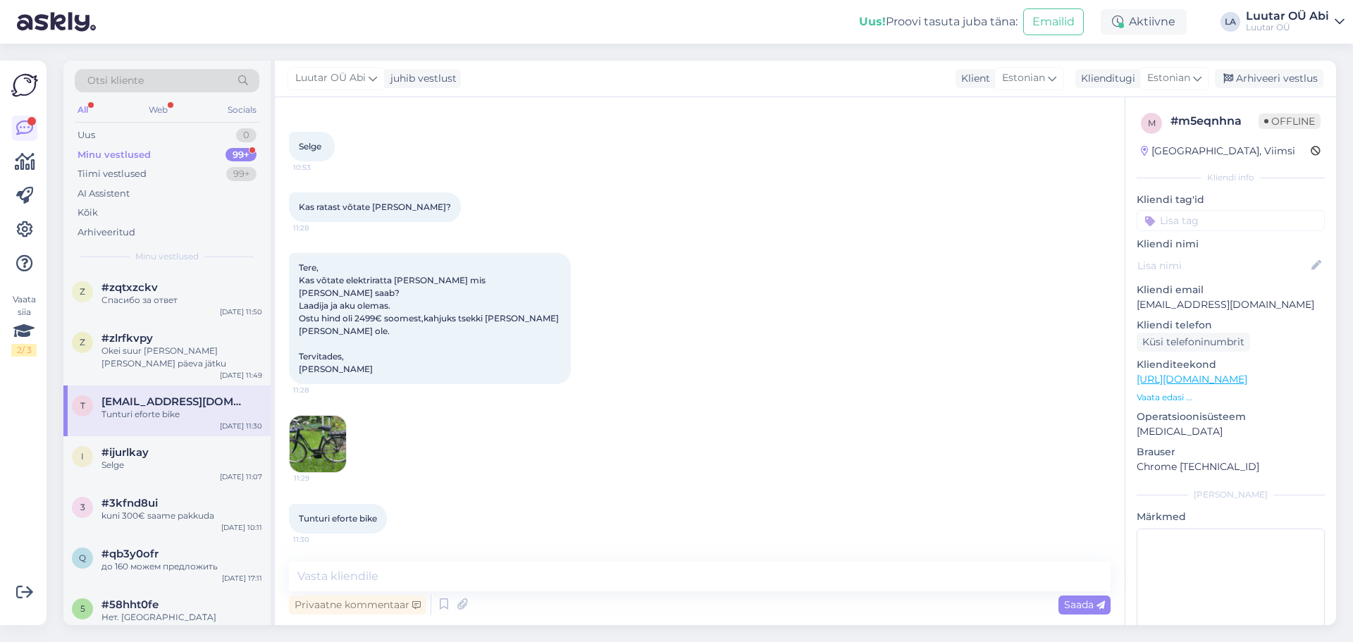
click at [170, 159] on div "Minu vestlused 99+" at bounding box center [167, 155] width 185 height 20
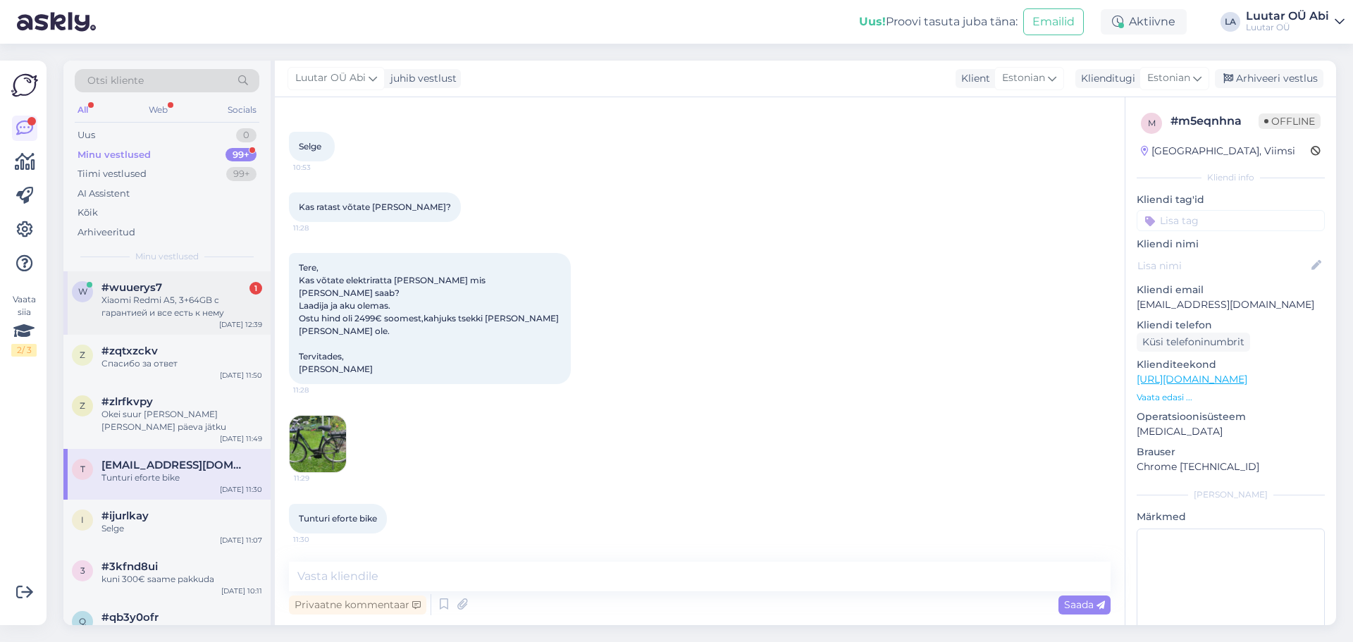
click at [164, 273] on div "w #wuuerys7 1 Xiaomi Redmi A5, 3+64GB с гарантией и все есть к нему [DATE] 12:39" at bounding box center [166, 302] width 207 height 63
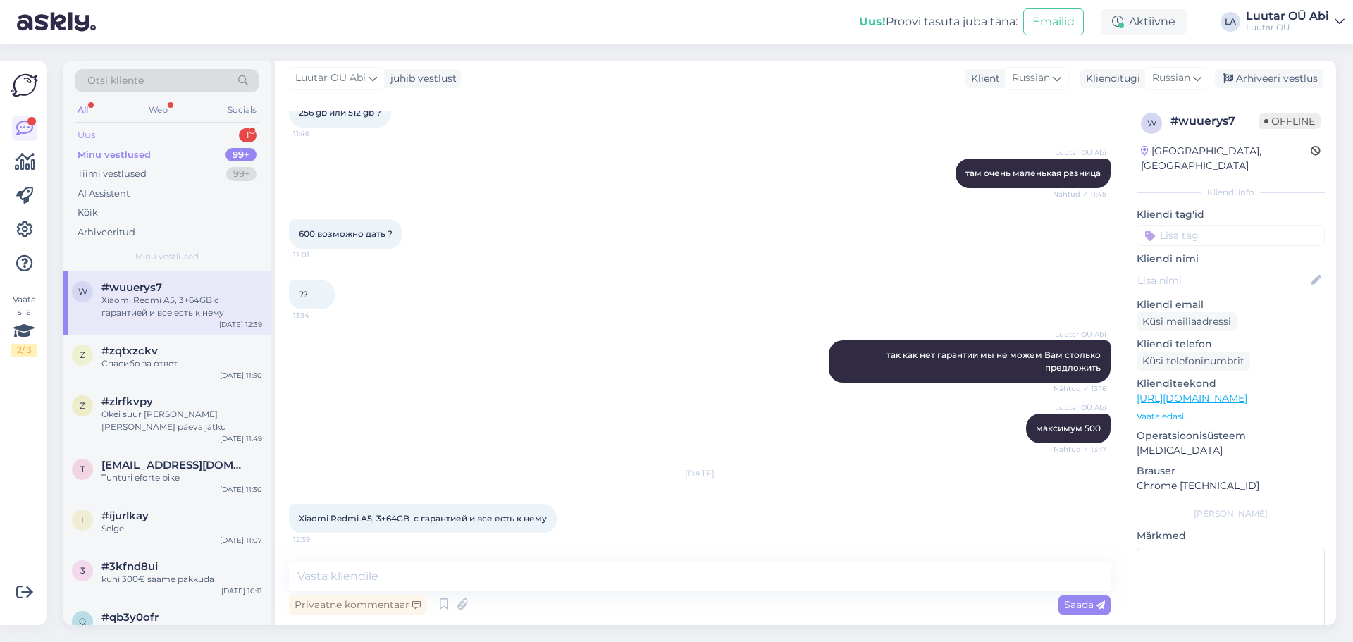
click at [187, 135] on div "Uus 1" at bounding box center [167, 135] width 185 height 20
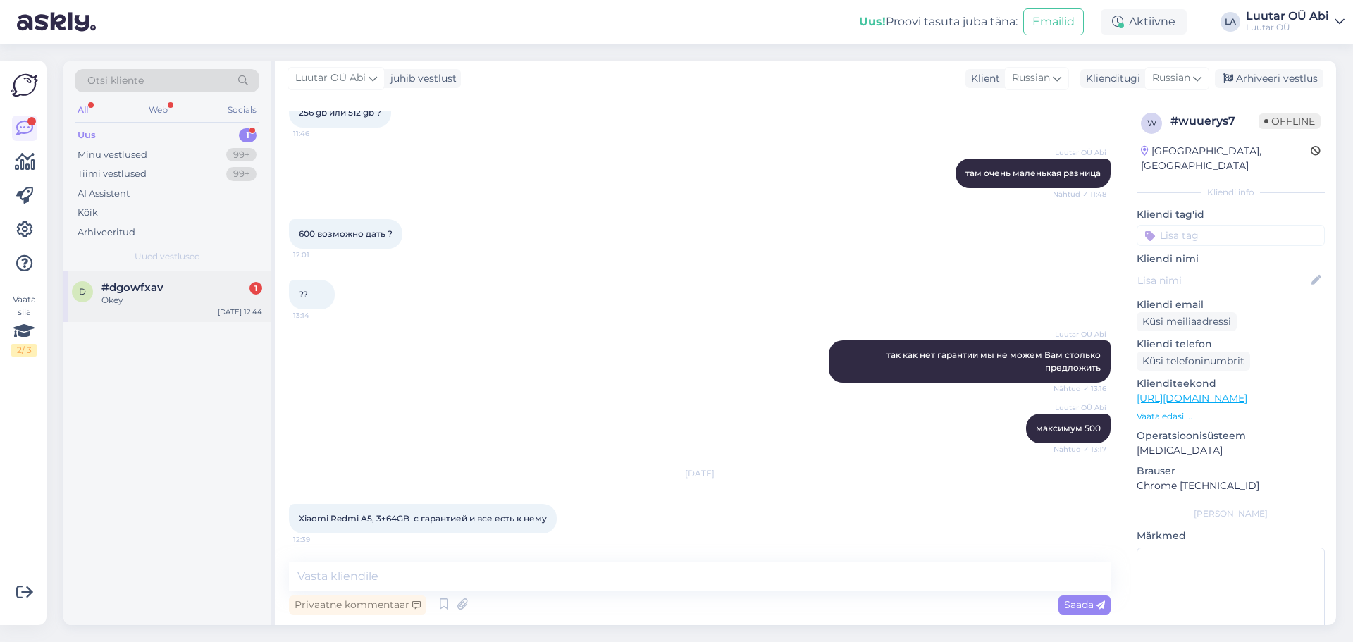
click at [174, 297] on div "Okey" at bounding box center [181, 300] width 161 height 13
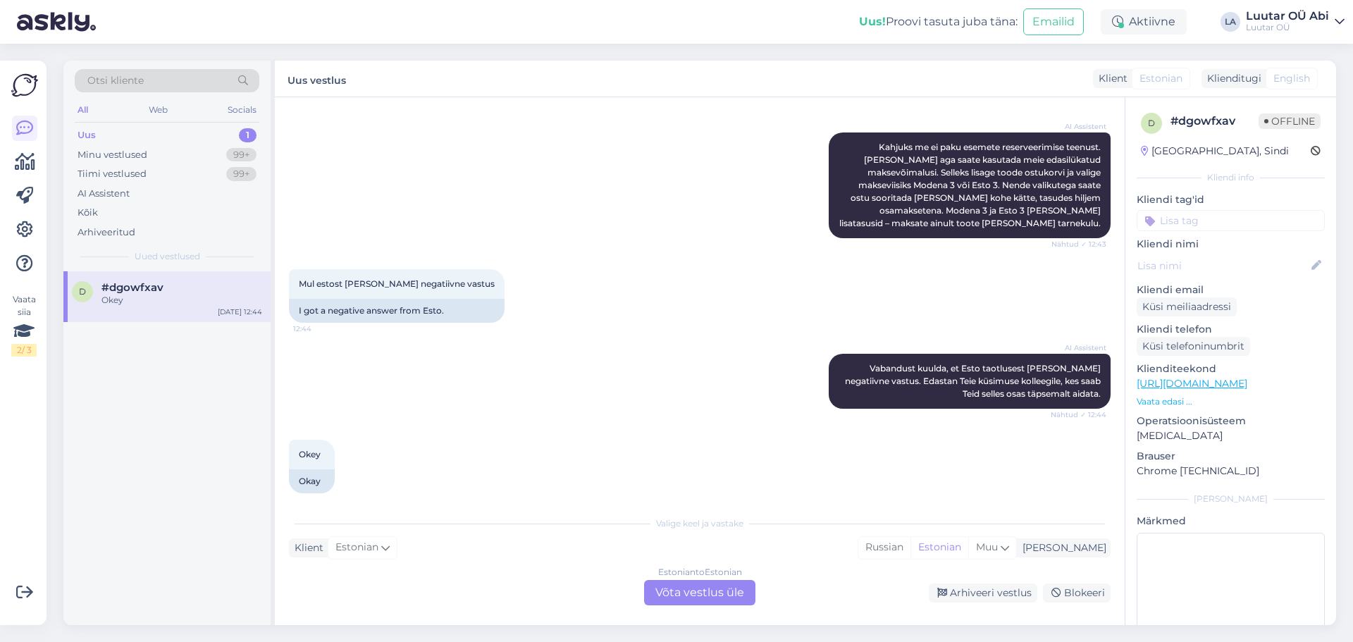
click at [532, 266] on div "Mul estost [PERSON_NAME] negatiivne vastus 12:44 I got a negative answer from E…" at bounding box center [699, 296] width 821 height 85
